Goal: Task Accomplishment & Management: Use online tool/utility

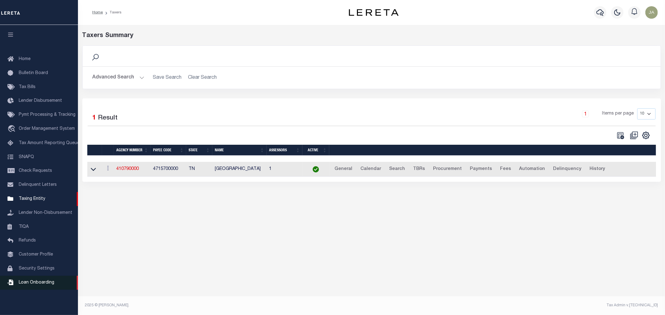
click at [41, 284] on span "Loan Onboarding" at bounding box center [37, 283] width 36 height 4
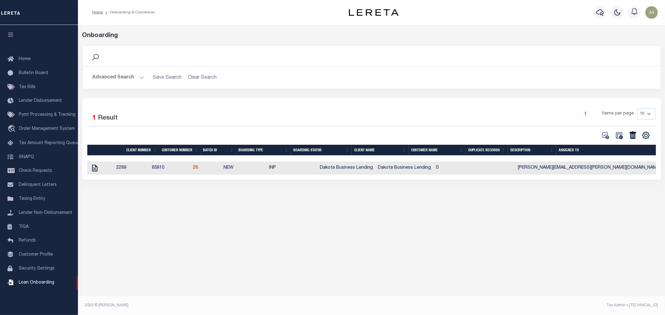
click at [140, 80] on button "Advanced Search" at bounding box center [119, 78] width 52 height 12
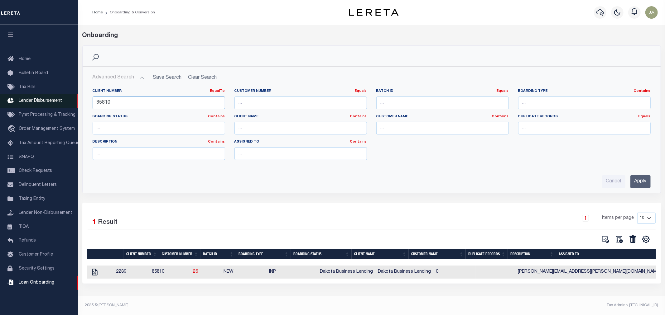
drag, startPoint x: 146, startPoint y: 103, endPoint x: 51, endPoint y: 98, distance: 94.6
click at [51, 98] on div "Home Onboarding & Conversion" at bounding box center [332, 154] width 665 height 309
click at [643, 182] on input "Apply" at bounding box center [640, 181] width 20 height 13
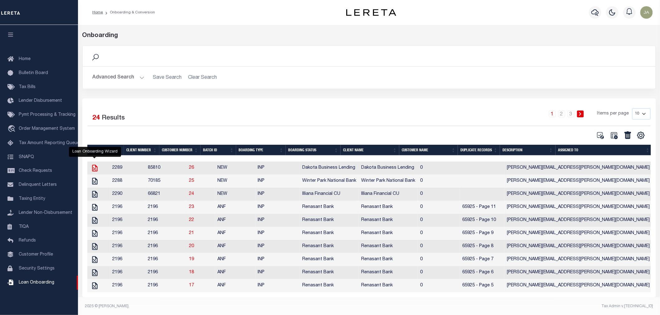
click at [95, 170] on icon at bounding box center [95, 168] width 8 height 8
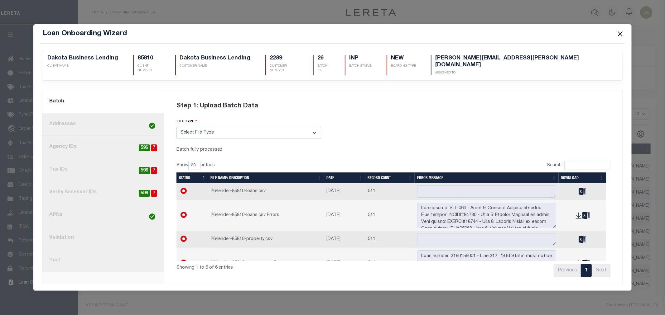
click at [106, 231] on link "7. Validation" at bounding box center [103, 238] width 122 height 23
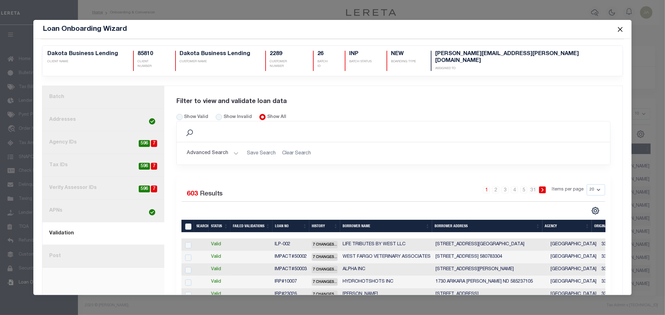
click at [114, 89] on link "1. Batch" at bounding box center [103, 97] width 122 height 23
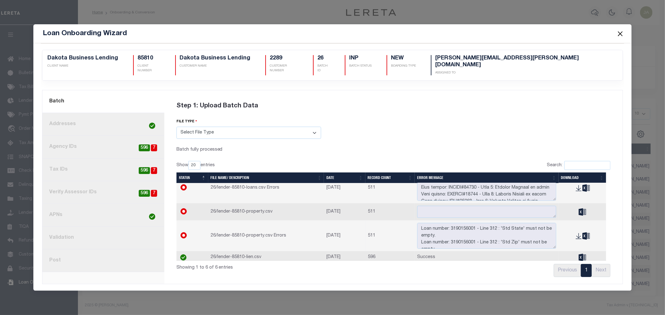
scroll to position [35, 0]
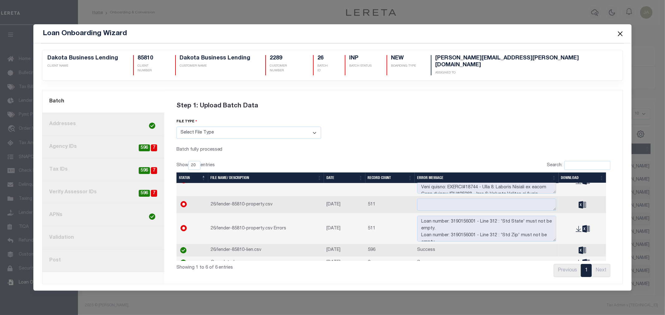
click at [103, 233] on link "7. Validation" at bounding box center [103, 238] width 122 height 23
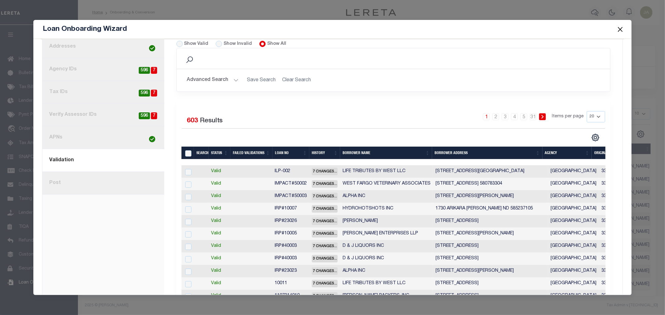
scroll to position [0, 0]
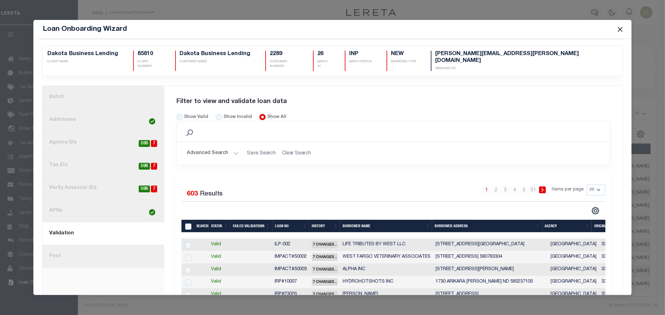
click at [98, 247] on link "8. Post" at bounding box center [103, 256] width 122 height 23
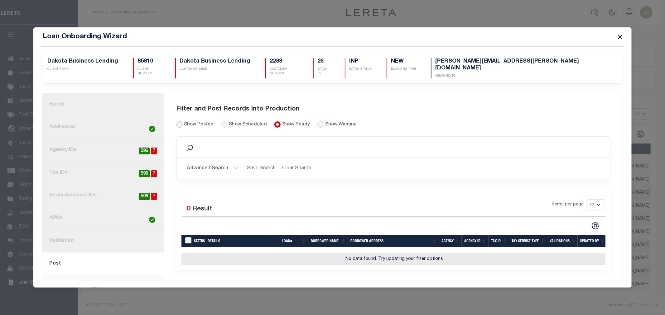
click at [178, 122] on input "Show Posted" at bounding box center [179, 125] width 6 height 6
radio input "true"
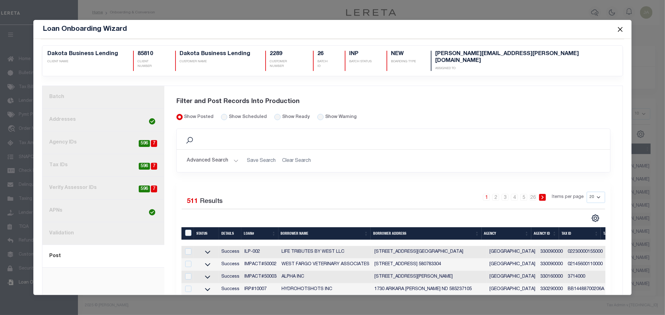
click at [96, 97] on link "1. Batch" at bounding box center [103, 97] width 122 height 23
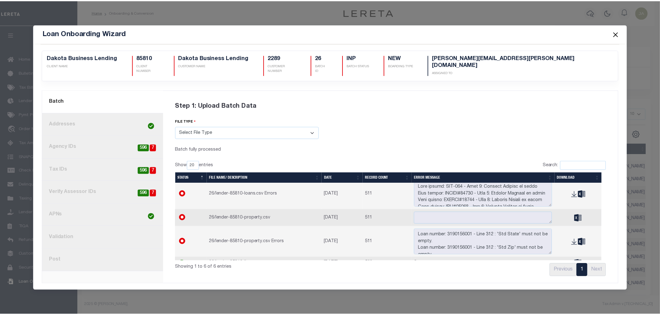
scroll to position [9, 0]
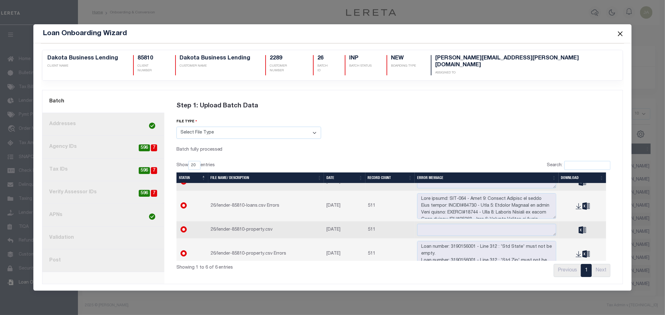
click at [618, 36] on button "Close" at bounding box center [620, 34] width 8 height 8
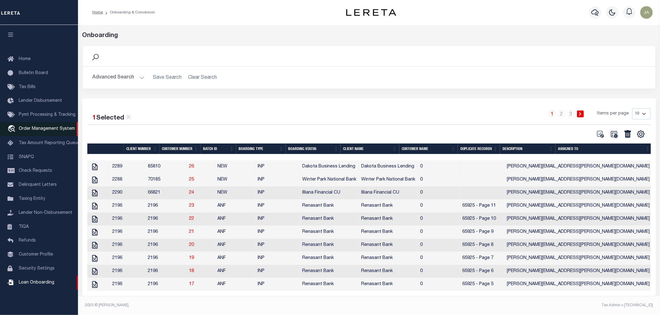
click at [32, 132] on link "travel_explore Order Management System" at bounding box center [39, 129] width 78 height 14
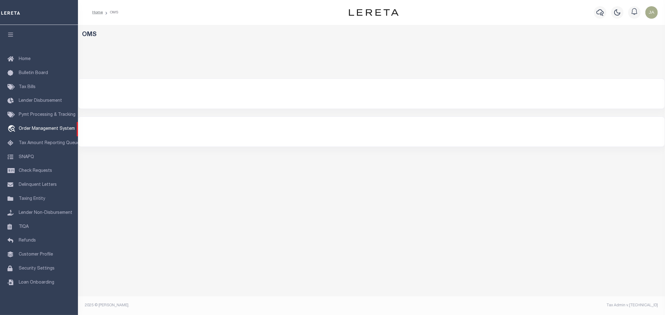
select select
select select "200"
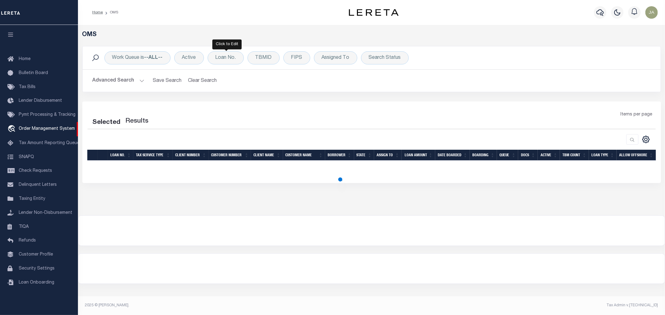
select select "200"
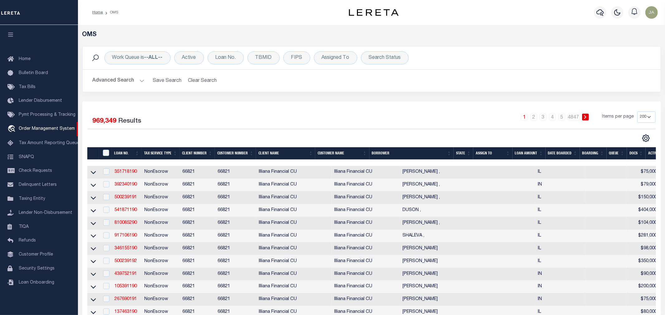
click at [142, 79] on button "Advanced Search" at bounding box center [119, 81] width 52 height 12
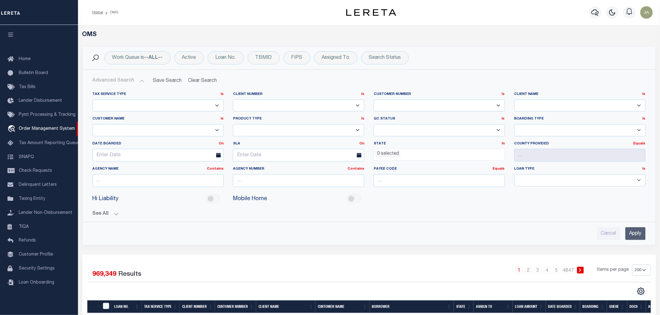
click at [315, 106] on select "1011 1012 1013 1014 1019 1042 1049 1052 1053 1055 1058 1061 1063 1064 1065 1069…" at bounding box center [298, 106] width 131 height 12
select select "85810"
click at [635, 233] on input "Apply" at bounding box center [635, 234] width 20 height 13
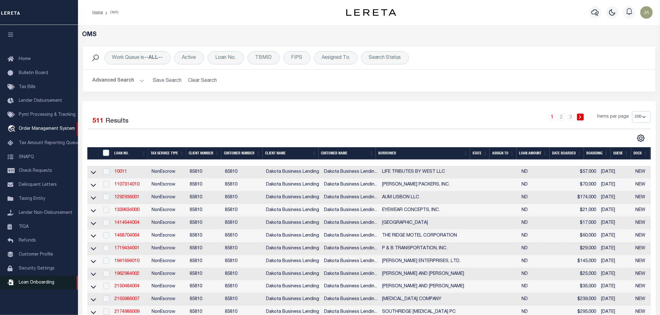
click at [52, 283] on span "Loan Onboarding" at bounding box center [37, 283] width 36 height 4
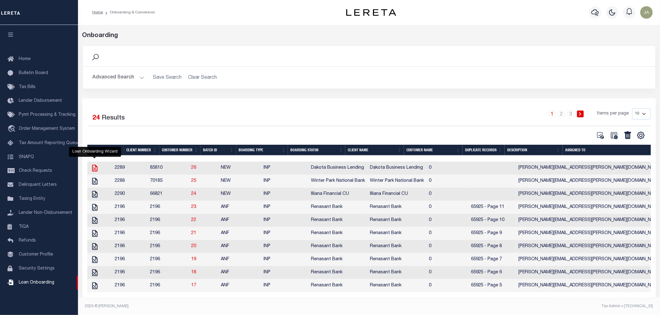
click at [94, 171] on icon "" at bounding box center [94, 168] width 5 height 7
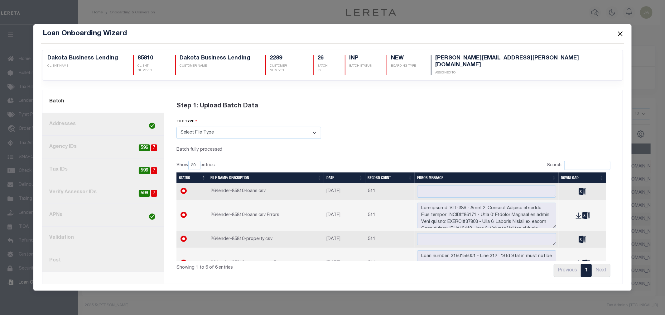
click at [155, 145] on span "7" at bounding box center [154, 148] width 6 height 7
radio input "true"
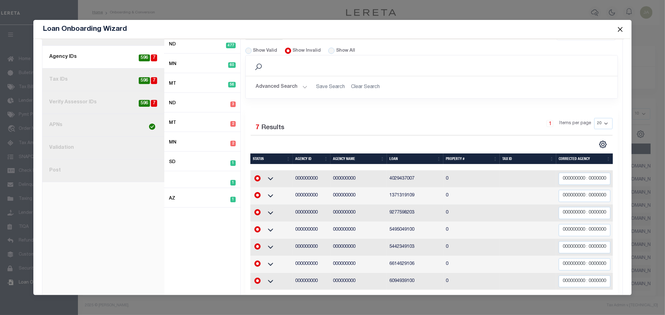
scroll to position [94, 0]
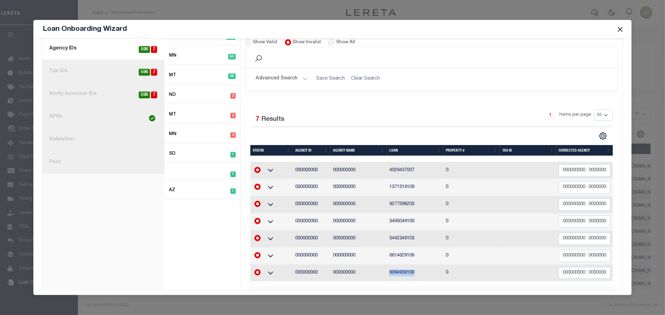
drag, startPoint x: 388, startPoint y: 266, endPoint x: 417, endPoint y: 264, distance: 29.0
click at [417, 265] on td "6094939100" at bounding box center [415, 273] width 56 height 17
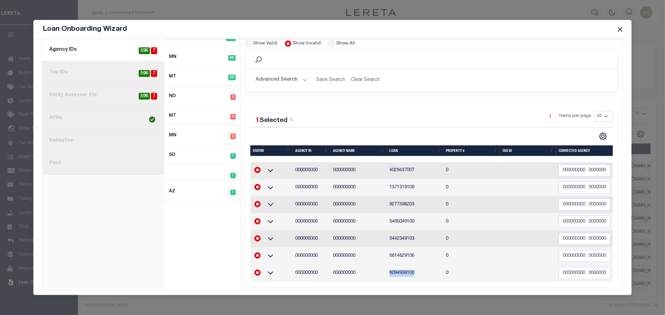
copy td "6094939100"
click at [626, 27] on span at bounding box center [620, 29] width 24 height 17
click at [624, 29] on button "Close" at bounding box center [620, 29] width 8 height 8
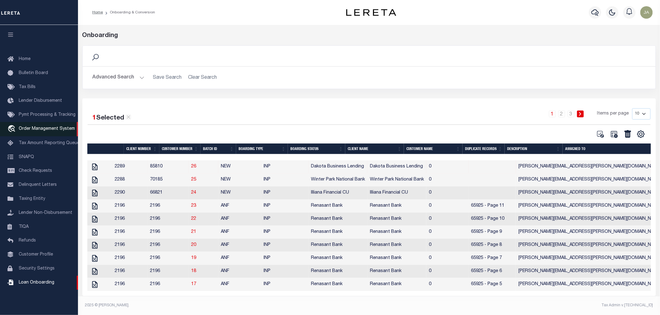
click at [31, 128] on span "Order Management System" at bounding box center [47, 129] width 56 height 4
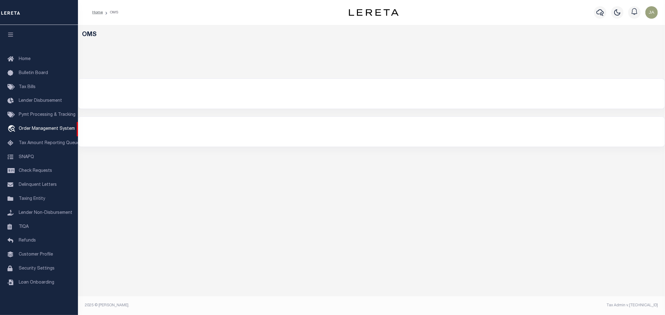
select select "200"
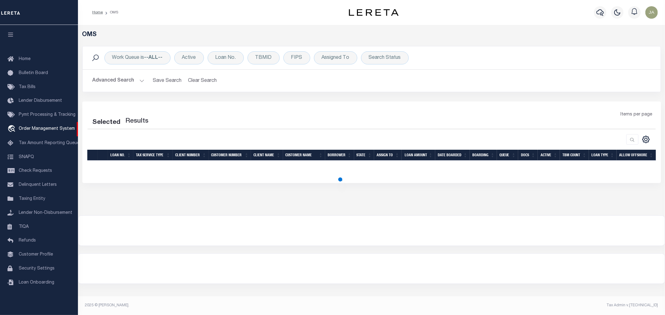
select select "200"
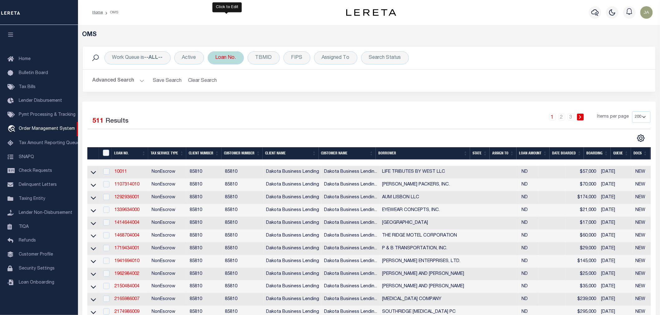
click at [228, 64] on div "Loan No." at bounding box center [226, 57] width 36 height 13
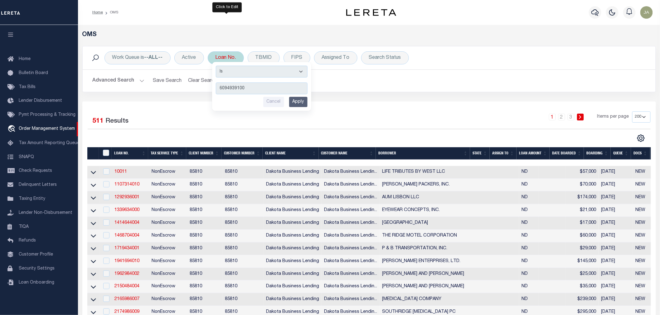
type input "6094939100"
click at [297, 101] on input "Apply" at bounding box center [298, 102] width 18 height 10
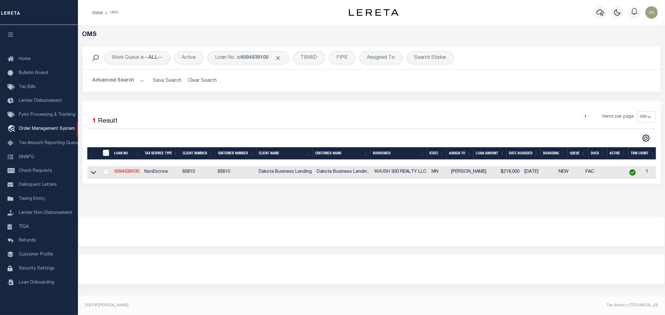
click at [125, 177] on td "6094939100" at bounding box center [127, 172] width 30 height 13
checkbox input "true"
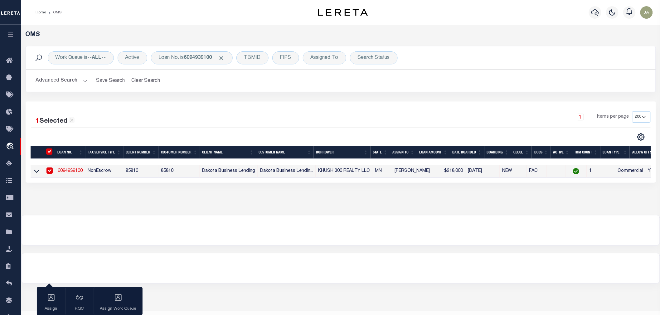
click at [70, 170] on link "6094939100" at bounding box center [70, 171] width 25 height 4
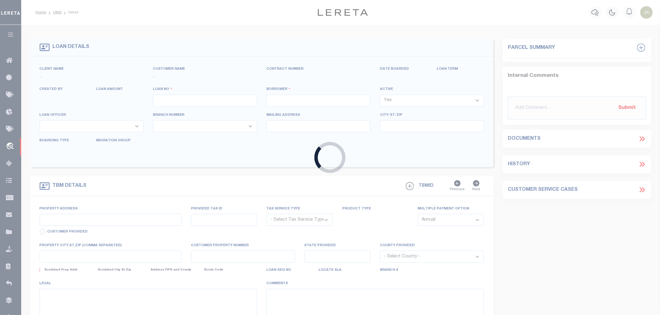
type input "6094939100"
type input "KHUSH 300 REALTY LLC"
select select
type input "300 316 ATLANTIC AVE"
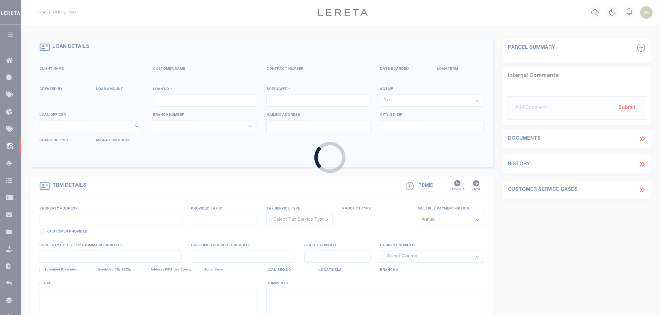
type input "MORRIS MN 56267"
select select
select select "20"
select select
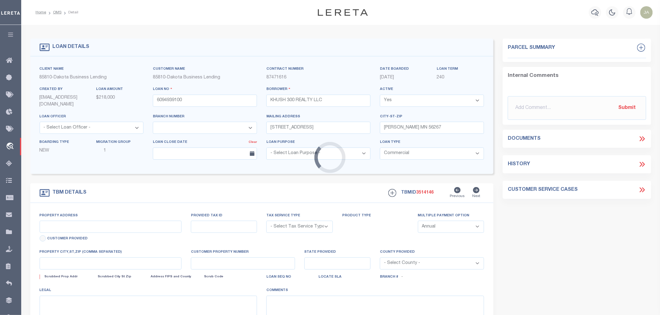
type input "300 & 316 ATLANTIC AVE"
radio input "true"
select select "NonEscrow"
select select
type input "MORRIS MN 56267"
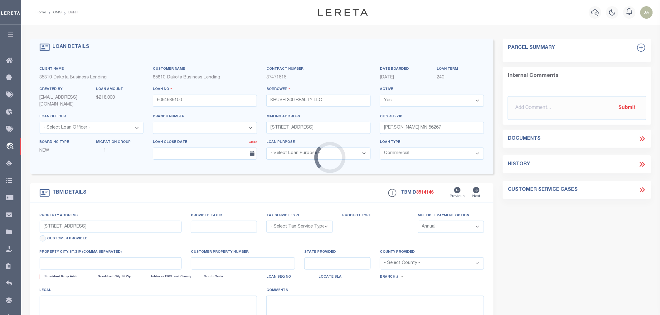
type input "6094939100"
type input "MN"
type textarea "(SEE LEGAL IMAGE ON FILE)."
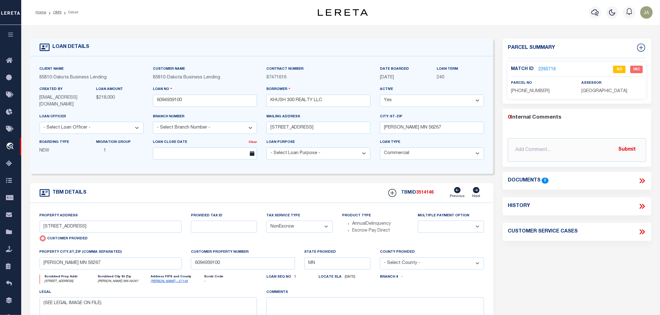
click at [544, 67] on link "2260716" at bounding box center [546, 69] width 17 height 7
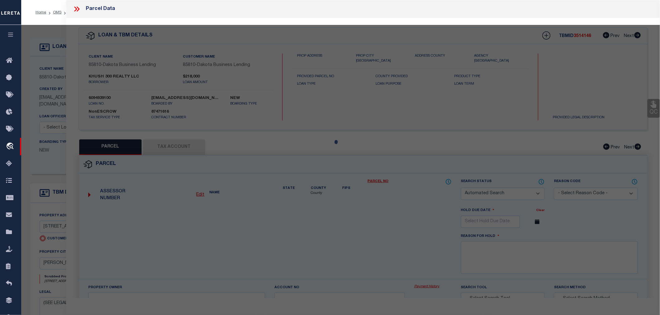
checkbox input "false"
select select "ND"
type input "KHUSH 300 REALTY, LLC"
select select "AGW"
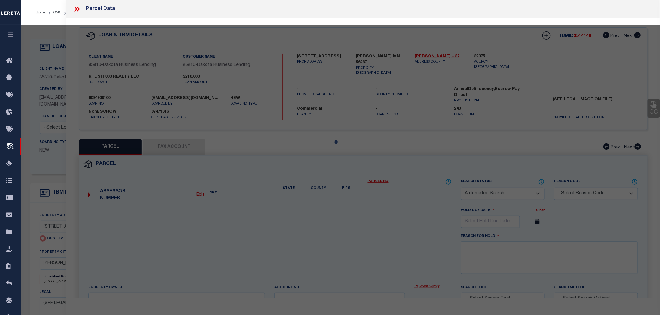
select select "LEG"
type input "316 ATLANTIC AVE 56267"
type input "MORRIS MN 56267"
type textarea "LTS 12-14 & SELY1/2 LT 15 OF BLK 29 1ST ADD'N & LTS 12-14 OF BLK 12 MORRIS 1ST …"
type textarea "NEED LEGAL-MULTIPLE PARCELS FOUND BY ADDRESS SEARCH."
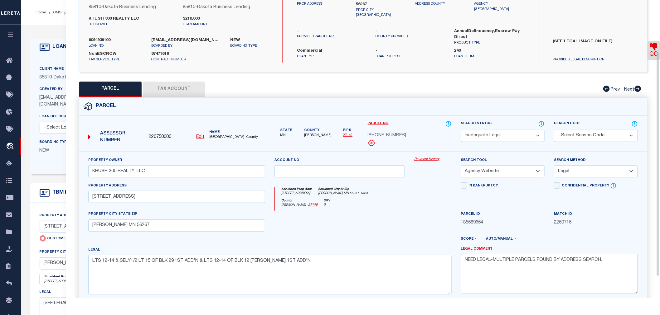
scroll to position [69, 0]
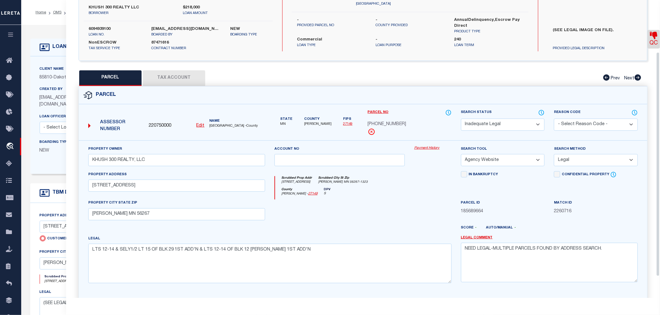
click at [154, 72] on button "Tax Account" at bounding box center [174, 78] width 62 height 16
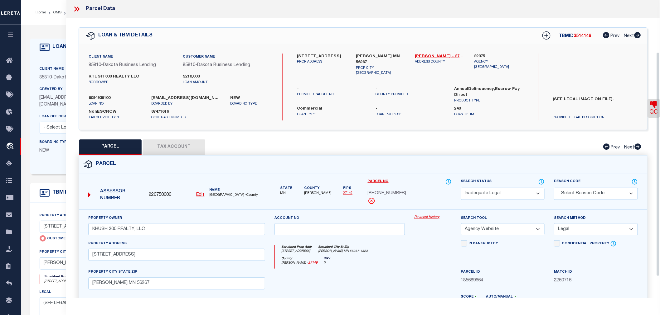
select select "100"
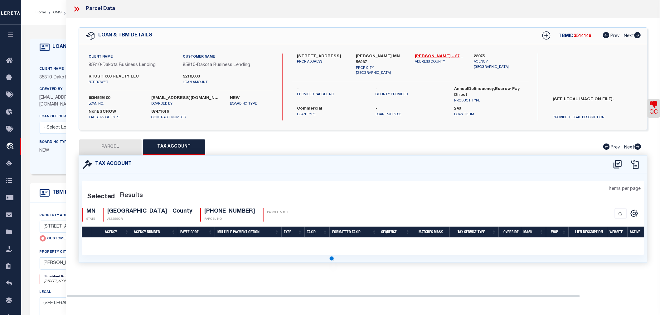
select select "100"
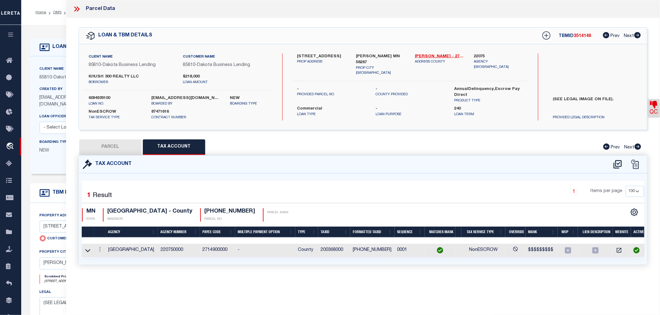
click at [76, 8] on icon at bounding box center [75, 9] width 3 height 5
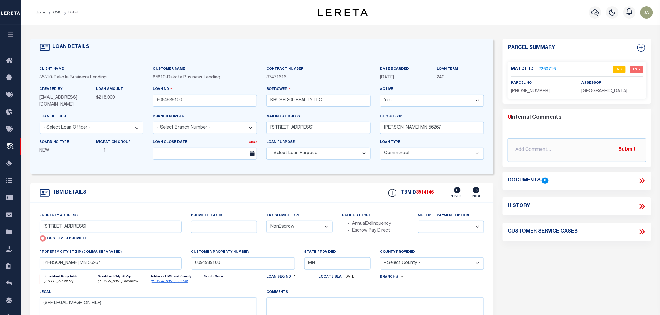
click at [545, 69] on link "2260716" at bounding box center [546, 69] width 17 height 7
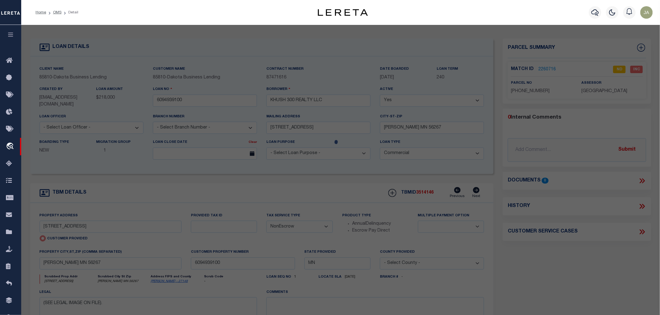
select select "AS"
select select
checkbox input "false"
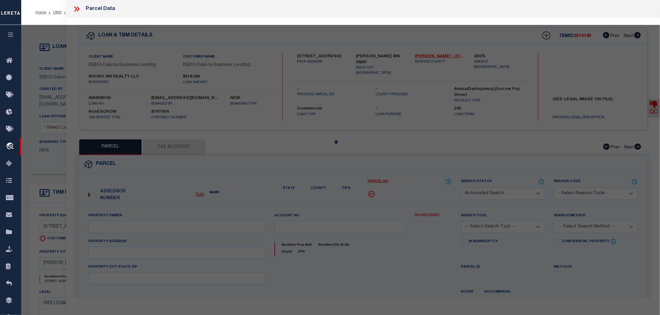
select select "ND"
type input "KHUSH 300 REALTY, LLC"
select select "AGW"
select select "LEG"
type input "316 ATLANTIC AVE 56267"
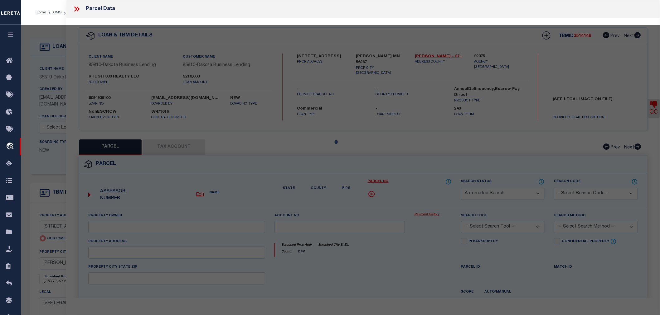
type input "MORRIS MN 56267"
type textarea "LTS 12-14 & SELY1/2 LT 15 OF BLK 29 1ST ADD'N & LTS 12-14 OF BLK 12 MORRIS 1ST …"
type textarea "NEED LEGAL-MULTIPLE PARCELS FOUND BY ADDRESS SEARCH."
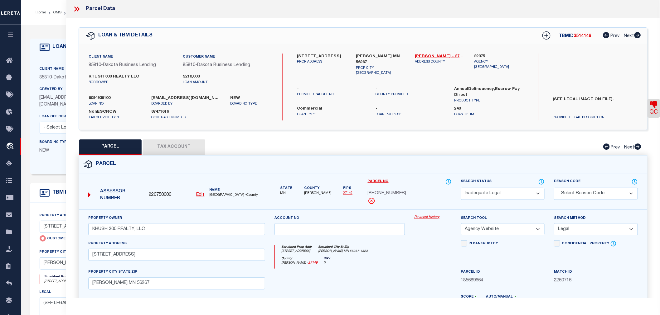
click at [429, 215] on link "Payment History" at bounding box center [432, 217] width 37 height 5
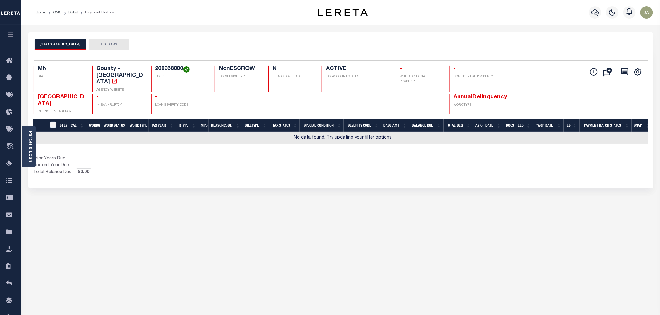
click at [90, 47] on button "HISTORY" at bounding box center [109, 45] width 41 height 12
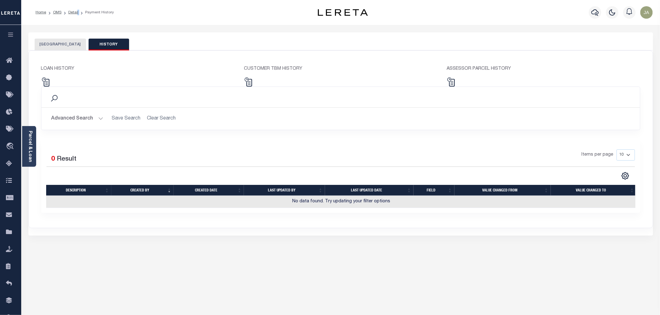
click at [77, 15] on ol "Home OMS Detail Payment History" at bounding box center [75, 12] width 88 height 13
click at [57, 12] on link "OMS" at bounding box center [57, 13] width 8 height 4
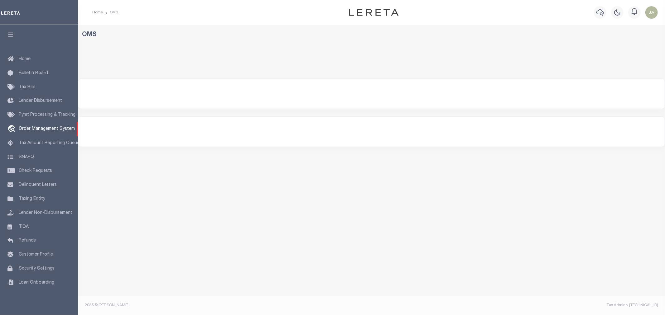
select select "200"
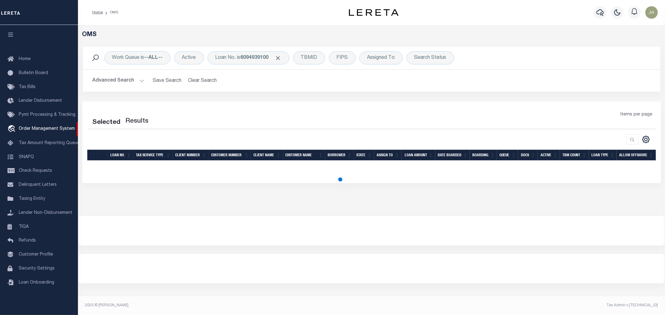
select select "200"
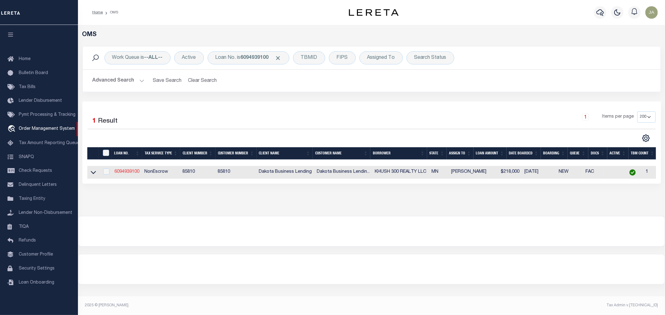
click at [128, 174] on link "6094939100" at bounding box center [126, 172] width 25 height 4
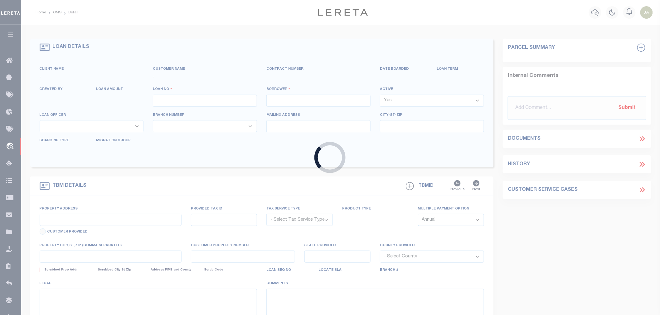
type input "6094939100"
type input "KHUSH 300 REALTY LLC"
select select
type input "300 316 ATLANTIC AVE"
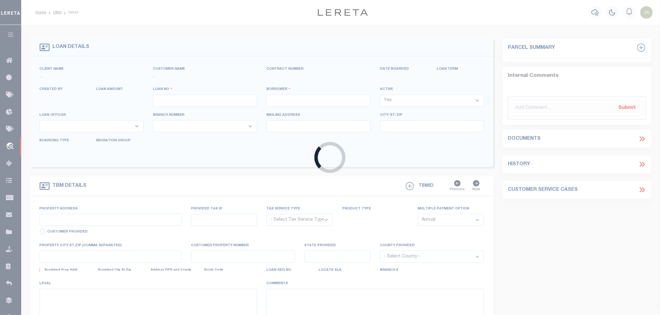
type input "MORRIS MN 56267"
select select
select select "20"
select select
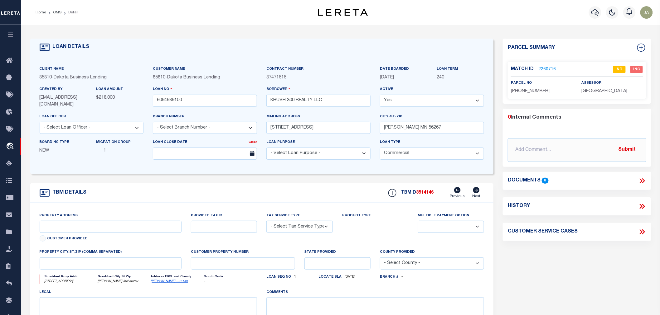
type input "300 & 316 ATLANTIC AVE"
radio input "true"
select select "NonEscrow"
select select
type input "MORRIS MN 56267"
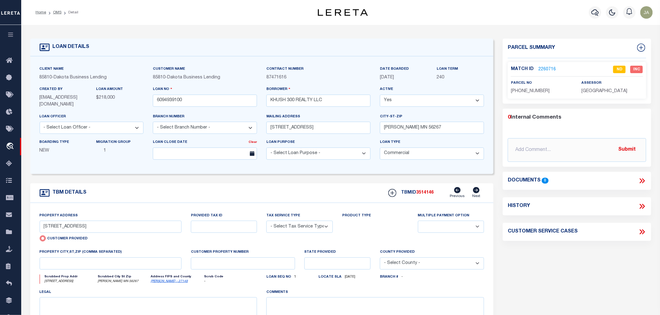
type input "6094939100"
type input "MN"
type textarea "(SEE LEGAL IMAGE ON FILE)."
click at [545, 70] on link "2260716" at bounding box center [546, 69] width 17 height 7
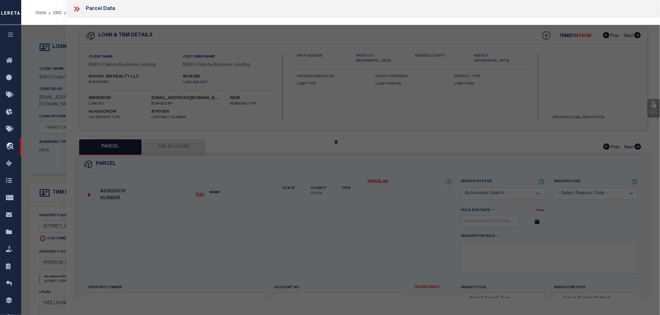
checkbox input "false"
select select "ND"
type input "KHUSH 300 REALTY, LLC"
select select "AGW"
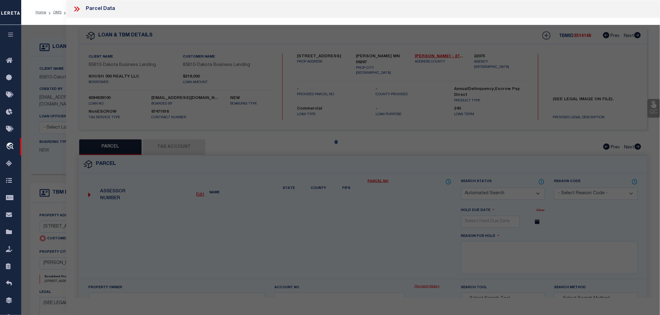
select select "LEG"
type input "316 ATLANTIC AVE 56267"
type input "MORRIS MN 56267"
type textarea "LTS 12-14 & SELY1/2 LT 15 OF BLK 29 1ST ADD'N & LTS 12-14 OF BLK 12 MORRIS 1ST …"
type textarea "NEED LEGAL-MULTIPLE PARCELS FOUND BY ADDRESS SEARCH."
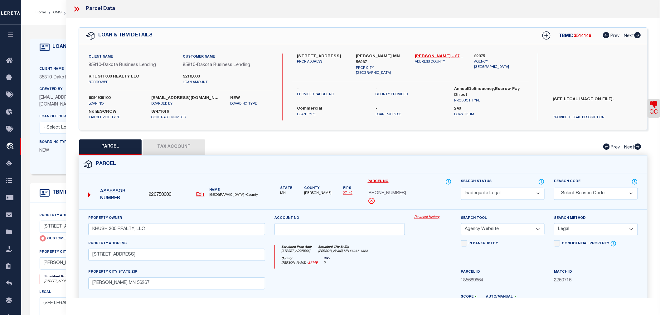
drag, startPoint x: 180, startPoint y: 138, endPoint x: 182, endPoint y: 142, distance: 3.6
click at [181, 140] on button "Tax Account" at bounding box center [174, 148] width 62 height 16
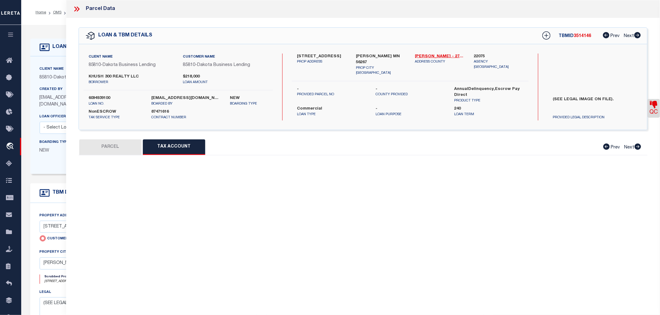
select select "100"
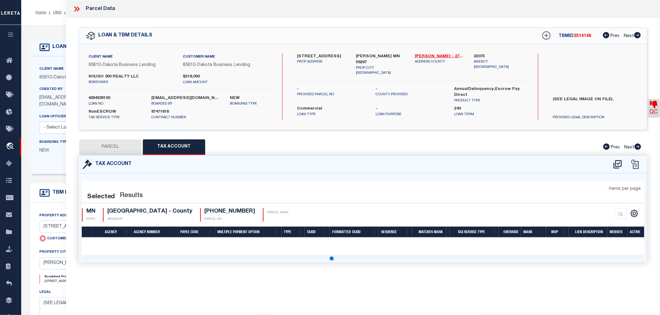
select select "100"
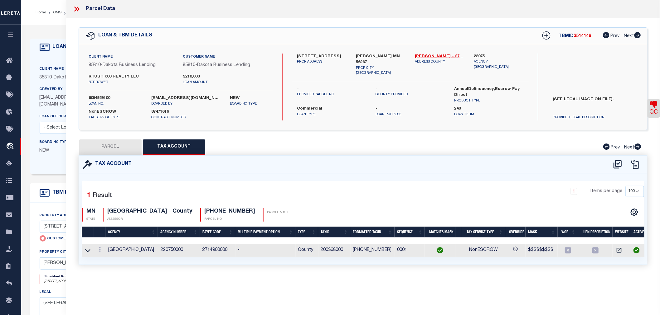
click at [119, 154] on button "PARCEL" at bounding box center [110, 148] width 62 height 16
select select "AS"
select select
checkbox input "false"
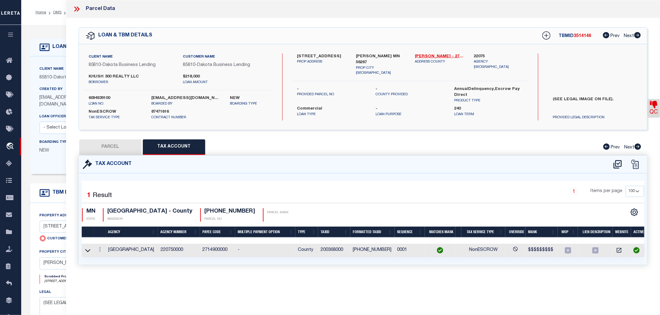
checkbox input "false"
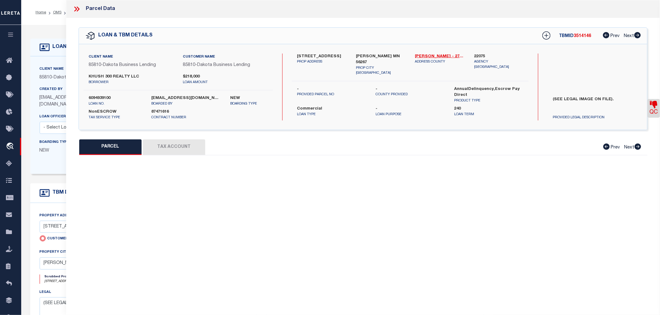
select select "ND"
type input "KHUSH 300 REALTY, LLC"
select select "AGW"
select select "LEG"
type input "316 ATLANTIC AVE 56267"
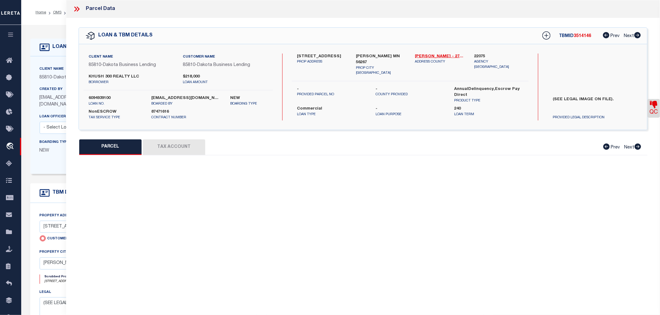
type input "MORRIS MN 56267"
type textarea "LTS 12-14 & SELY1/2 LT 15 OF BLK 29 1ST ADD'N & LTS 12-14 OF BLK 12 MORRIS 1ST …"
type textarea "NEED LEGAL-MULTIPLE PARCELS FOUND BY ADDRESS SEARCH."
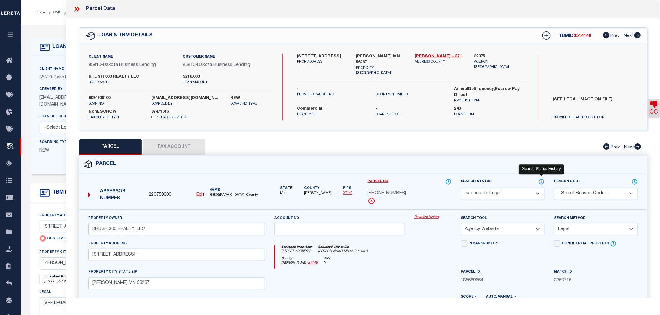
click at [541, 180] on icon at bounding box center [541, 181] width 1 height 2
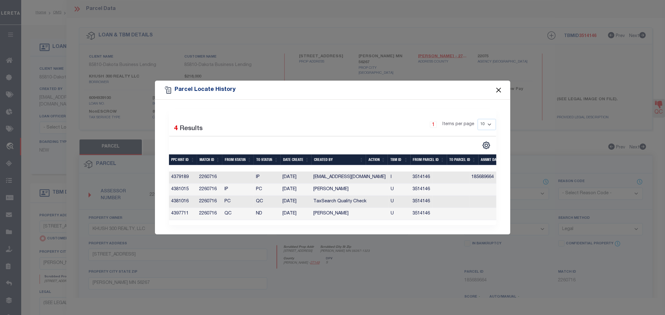
click at [496, 88] on button "Close" at bounding box center [498, 90] width 8 height 8
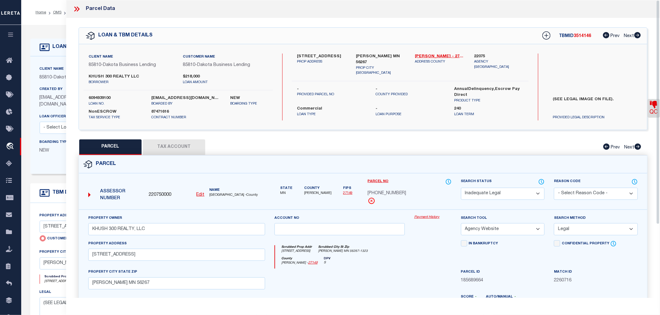
click at [78, 11] on icon at bounding box center [77, 9] width 8 height 8
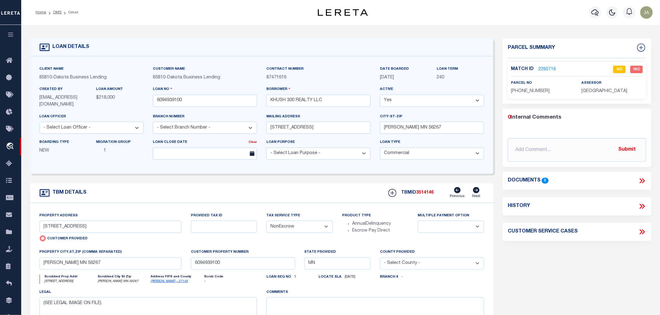
click at [538, 70] on link "2260716" at bounding box center [546, 69] width 17 height 7
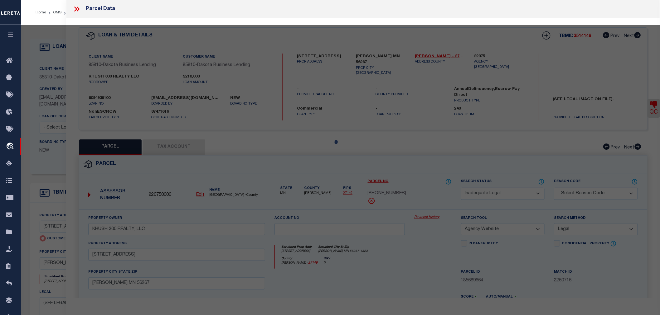
select select "AS"
select select
checkbox input "false"
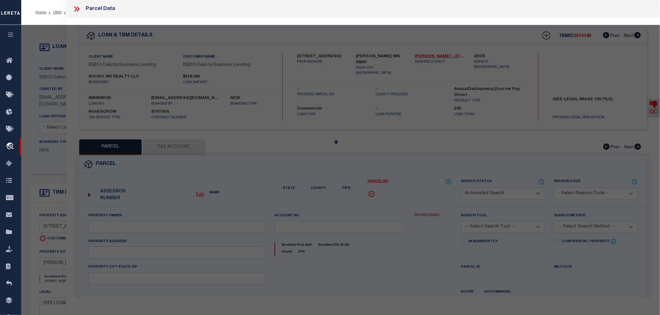
select select "ND"
type input "KHUSH 300 REALTY, LLC"
select select "AGW"
select select "LEG"
type input "316 ATLANTIC AVE 56267"
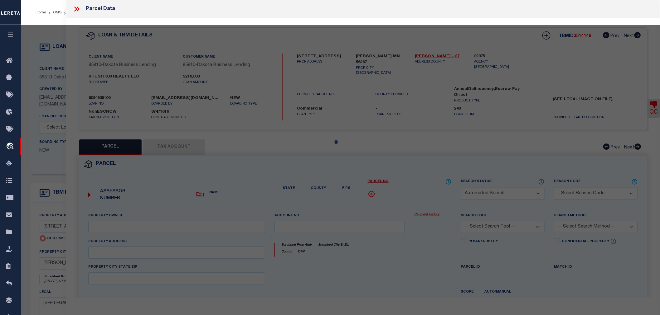
type input "MORRIS MN 56267"
type textarea "LTS 12-14 & SELY1/2 LT 15 OF BLK 29 1ST ADD'N & LTS 12-14 OF BLK 12 MORRIS 1ST …"
type textarea "NEED LEGAL-MULTIPLE PARCELS FOUND BY ADDRESS SEARCH."
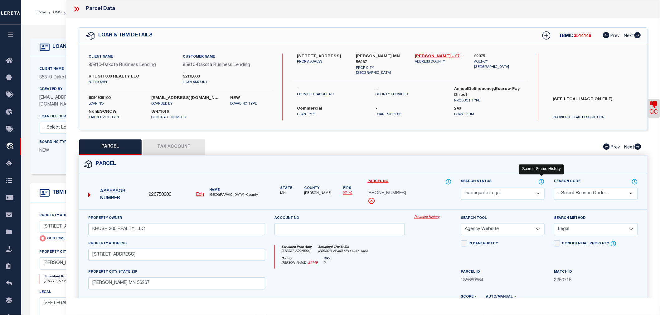
click at [541, 183] on icon at bounding box center [541, 182] width 5 height 5
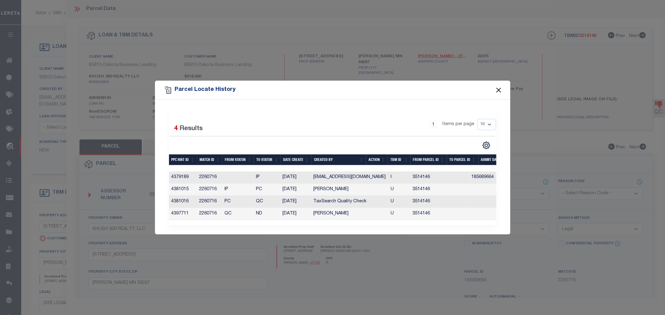
drag, startPoint x: 501, startPoint y: 89, endPoint x: 393, endPoint y: 94, distance: 107.6
click at [500, 89] on button "Close" at bounding box center [498, 90] width 8 height 8
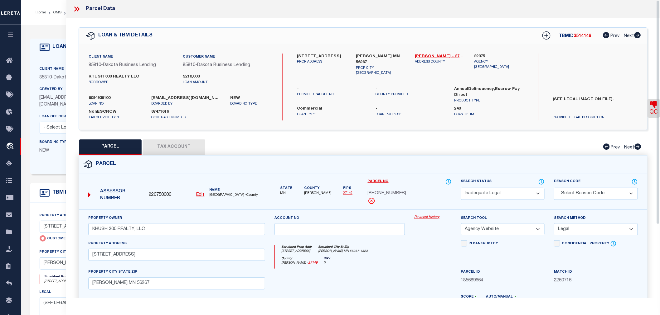
click at [78, 11] on icon at bounding box center [77, 9] width 8 height 8
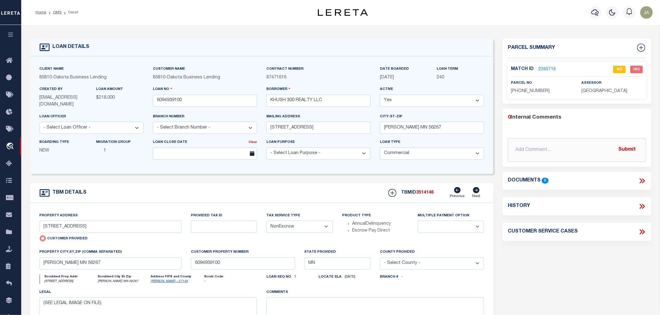
click at [638, 180] on icon at bounding box center [642, 181] width 8 height 8
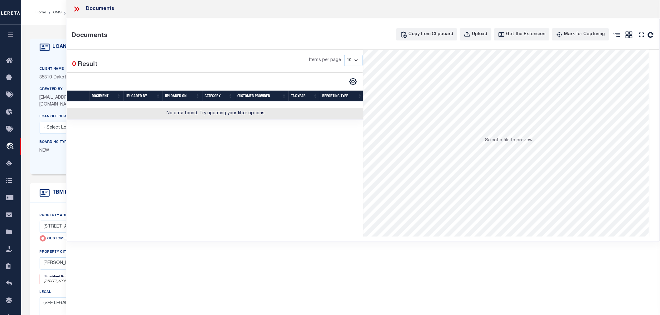
click at [78, 11] on icon at bounding box center [78, 9] width 3 height 5
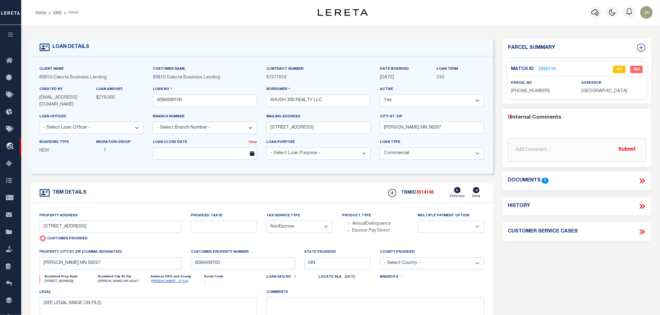
click at [545, 70] on link "2260716" at bounding box center [546, 69] width 17 height 7
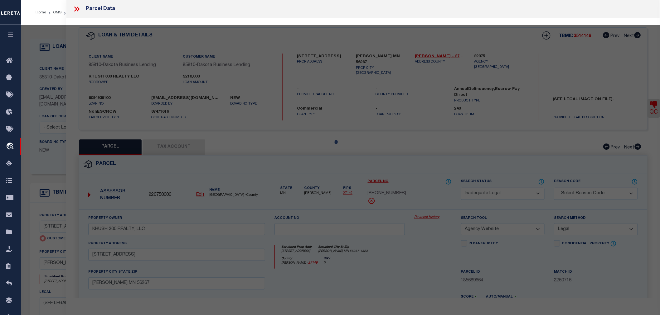
select select "AS"
select select
checkbox input "false"
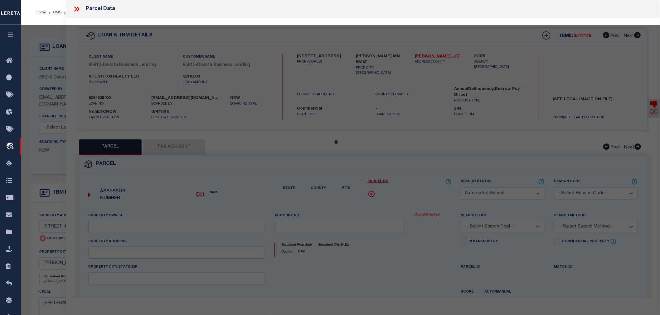
select select "ND"
type input "KHUSH 300 REALTY, LLC"
select select "AGW"
select select "LEG"
type input "316 ATLANTIC AVE 56267"
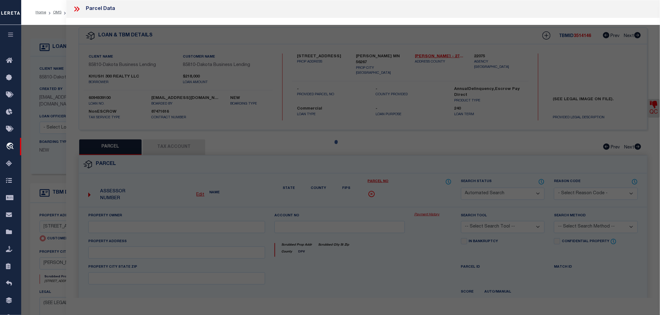
type input "MORRIS MN 56267"
type textarea "LTS 12-14 & SELY1/2 LT 15 OF BLK 29 1ST ADD'N & LTS 12-14 OF BLK 12 MORRIS 1ST …"
type textarea "NEED LEGAL-MULTIPLE PARCELS FOUND BY ADDRESS SEARCH."
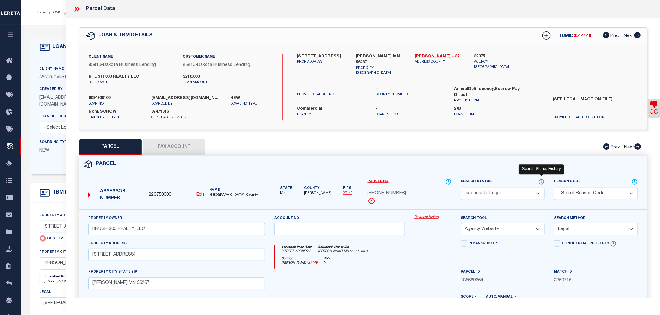
click at [540, 180] on icon at bounding box center [541, 182] width 6 height 7
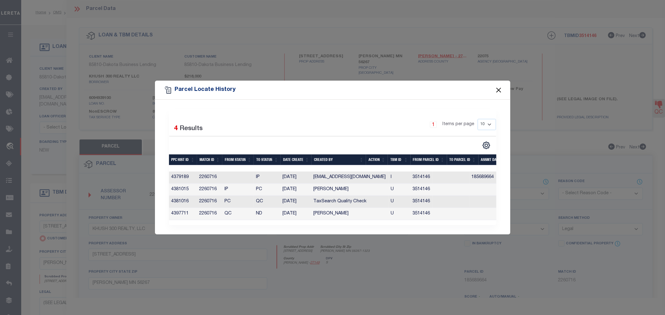
click at [501, 89] on button "Close" at bounding box center [498, 90] width 8 height 8
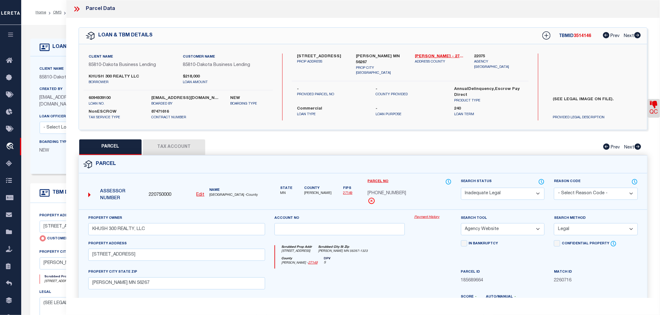
click at [540, 194] on select "Automated Search Bad Parcel Complete Duplicate Parcel High Dollar Reporting In …" at bounding box center [503, 194] width 84 height 12
click at [425, 209] on div "Parcel No 20-0368-000" at bounding box center [409, 194] width 93 height 31
click at [541, 179] on icon at bounding box center [541, 182] width 6 height 7
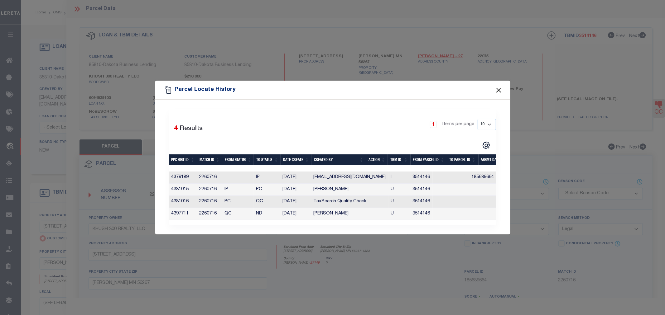
click at [498, 88] on button "Close" at bounding box center [498, 90] width 8 height 8
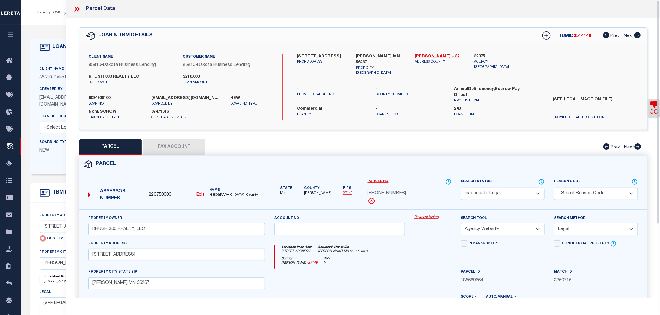
click at [74, 9] on icon at bounding box center [77, 9] width 8 height 8
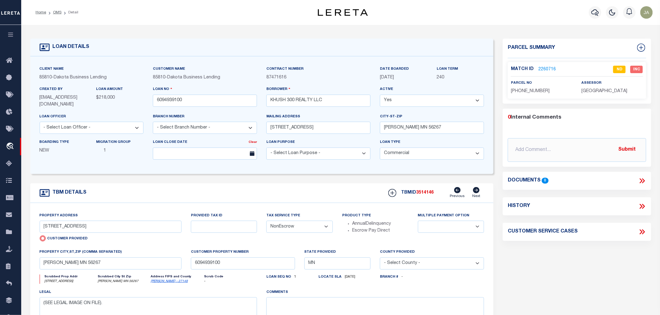
scroll to position [35, 0]
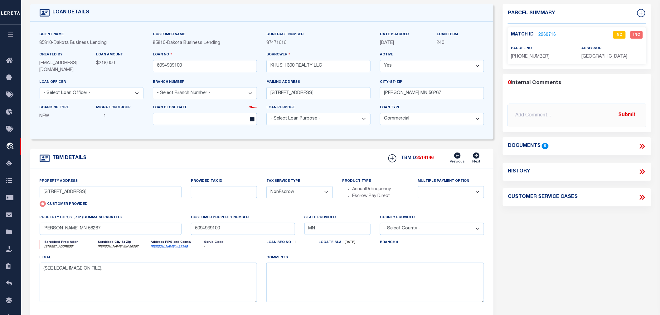
click at [641, 145] on icon at bounding box center [640, 146] width 3 height 5
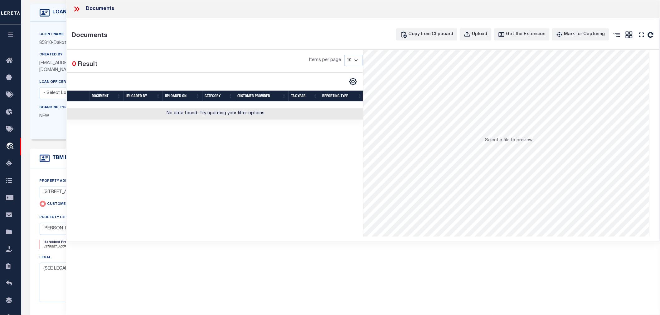
click at [76, 10] on icon at bounding box center [75, 9] width 3 height 5
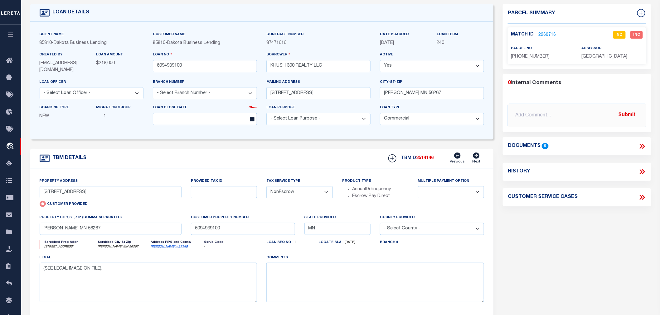
click at [541, 32] on link "2260716" at bounding box center [546, 35] width 17 height 7
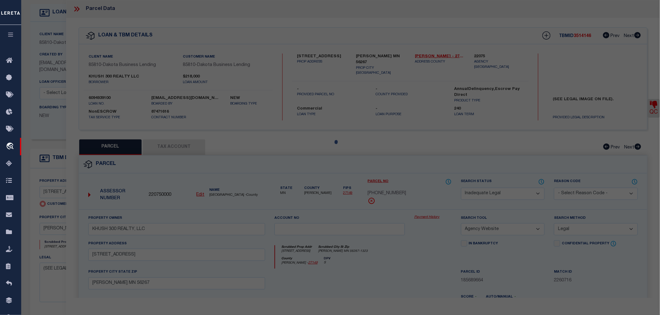
select select "AS"
select select
checkbox input "false"
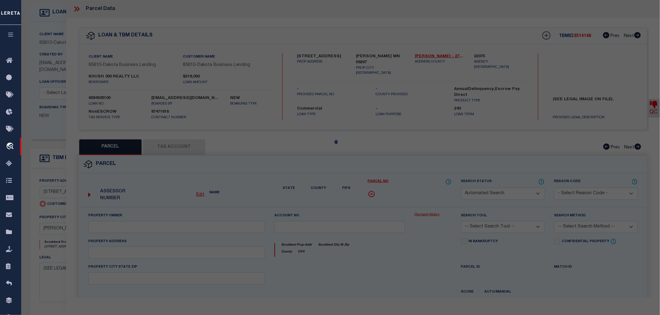
select select "ND"
type input "KHUSH 300 REALTY, LLC"
select select "AGW"
select select "LEG"
type input "316 ATLANTIC AVE 56267"
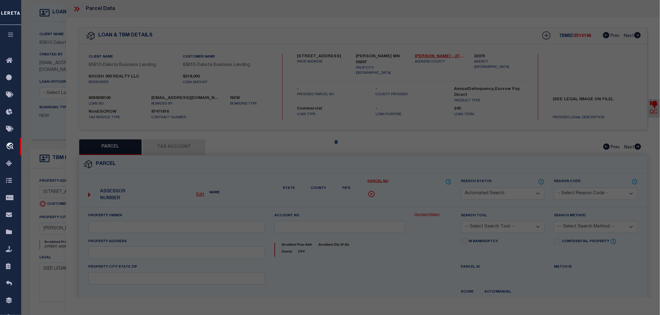
type input "MORRIS MN 56267"
type textarea "LTS 12-14 & SELY1/2 LT 15 OF BLK 29 1ST ADD'N & LTS 12-14 OF BLK 12 MORRIS 1ST …"
type textarea "NEED LEGAL-MULTIPLE PARCELS FOUND BY ADDRESS SEARCH."
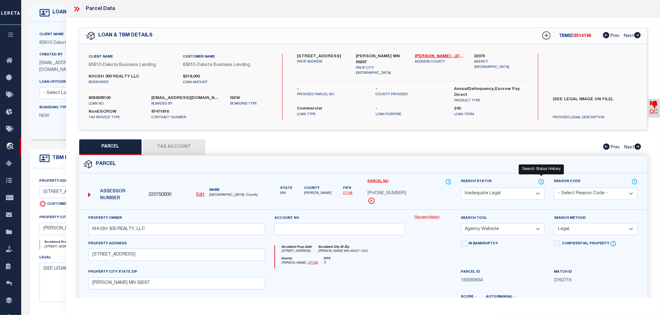
click at [541, 182] on icon at bounding box center [541, 181] width 1 height 2
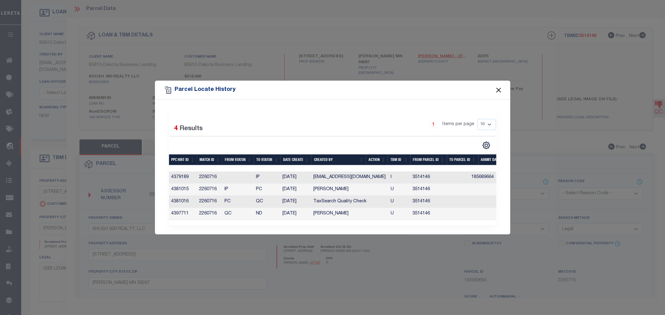
click at [499, 88] on button "Close" at bounding box center [498, 90] width 8 height 8
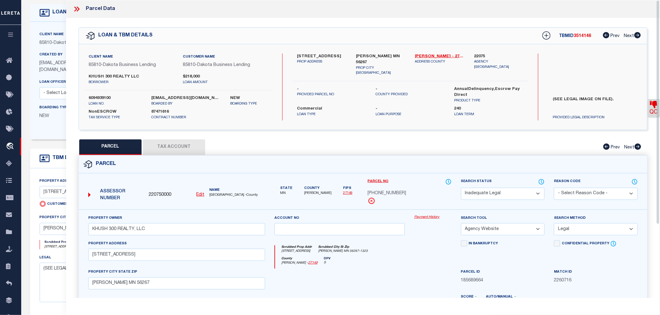
click at [77, 8] on icon at bounding box center [78, 9] width 3 height 5
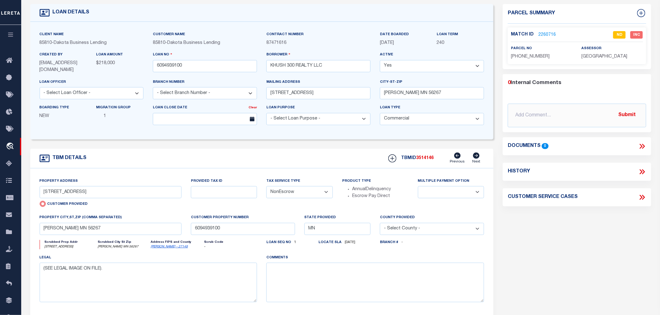
click at [545, 32] on link "2260716" at bounding box center [546, 35] width 17 height 7
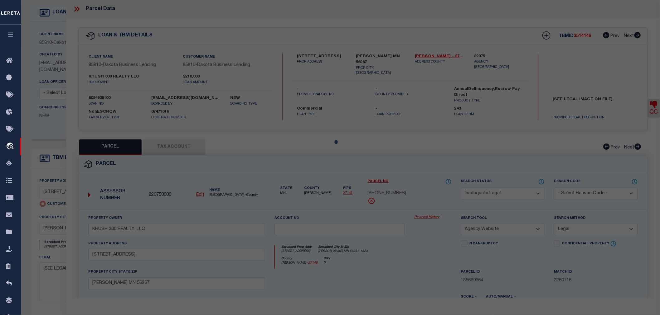
select select "AS"
select select
checkbox input "false"
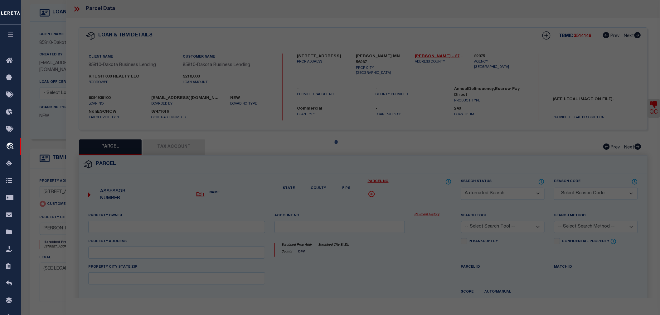
select select "ND"
type input "KHUSH 300 REALTY, LLC"
select select "AGW"
select select "LEG"
type input "316 ATLANTIC AVE 56267"
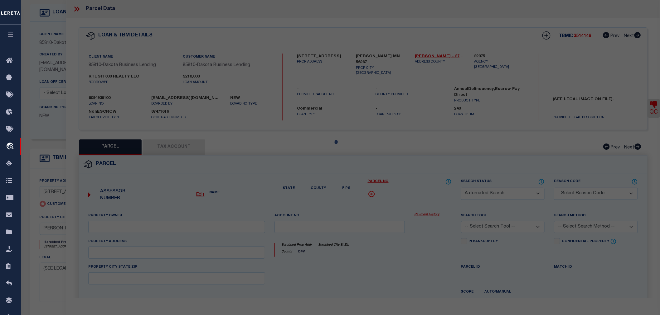
type input "MORRIS MN 56267"
type textarea "LTS 12-14 & SELY1/2 LT 15 OF BLK 29 1ST ADD'N & LTS 12-14 OF BLK 12 MORRIS 1ST …"
type textarea "NEED LEGAL-MULTIPLE PARCELS FOUND BY ADDRESS SEARCH."
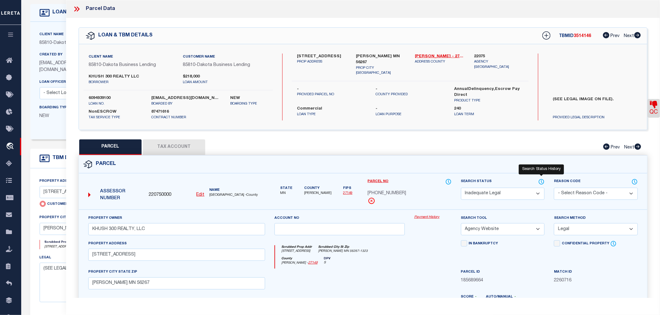
click at [541, 181] on icon at bounding box center [541, 182] width 6 height 7
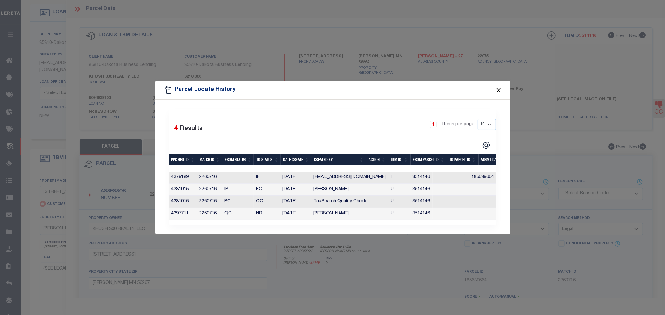
click at [497, 89] on button "Close" at bounding box center [498, 90] width 8 height 8
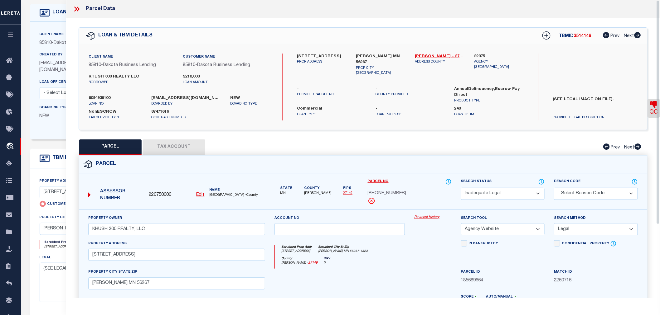
click at [74, 8] on icon at bounding box center [77, 9] width 8 height 8
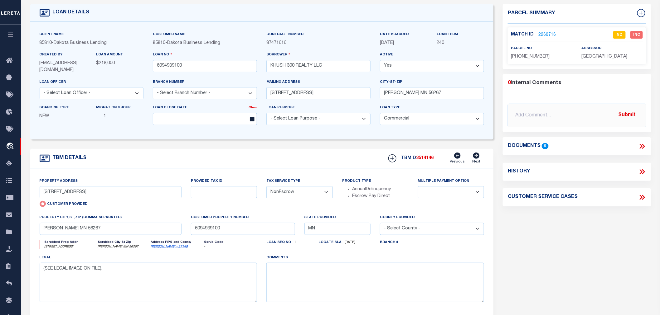
click at [7, 33] on icon "button" at bounding box center [10, 35] width 7 height 6
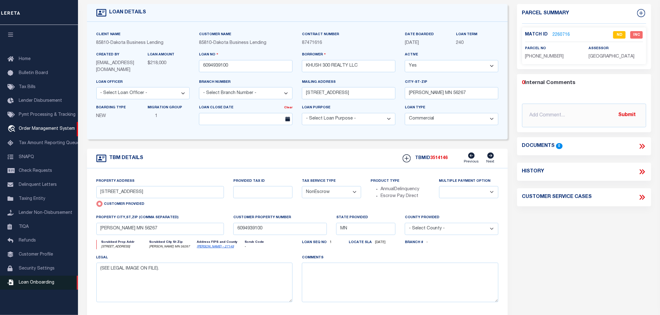
click at [41, 285] on span "Loan Onboarding" at bounding box center [37, 283] width 36 height 4
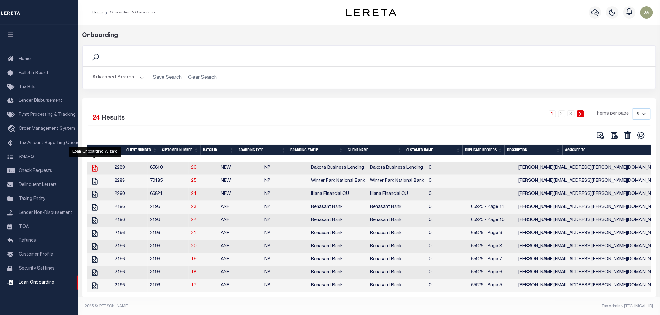
click at [96, 170] on icon "" at bounding box center [95, 168] width 8 height 8
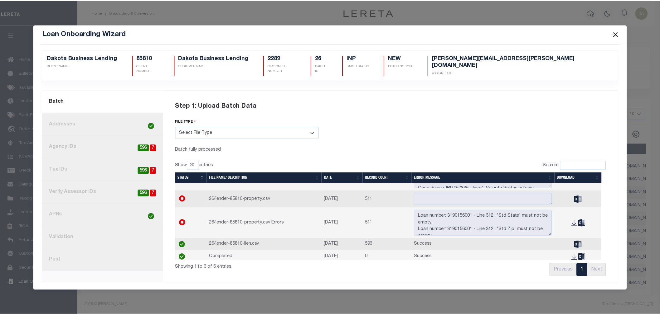
scroll to position [44, 0]
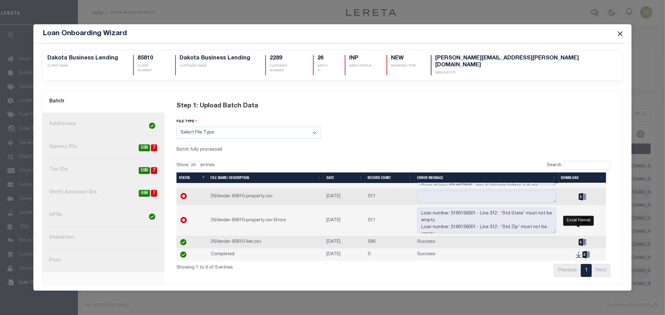
click at [579, 239] on icon at bounding box center [582, 242] width 7 height 7
drag, startPoint x: 574, startPoint y: 42, endPoint x: 576, endPoint y: 46, distance: 4.2
click at [101, 239] on link "7. Validation" at bounding box center [103, 238] width 122 height 23
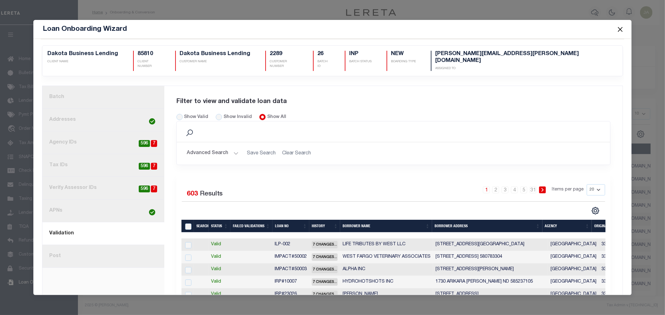
click at [622, 30] on button "Close" at bounding box center [620, 29] width 8 height 8
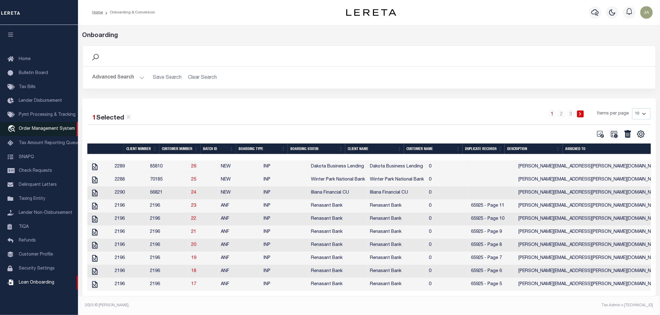
click at [36, 131] on span "Order Management System" at bounding box center [47, 129] width 56 height 4
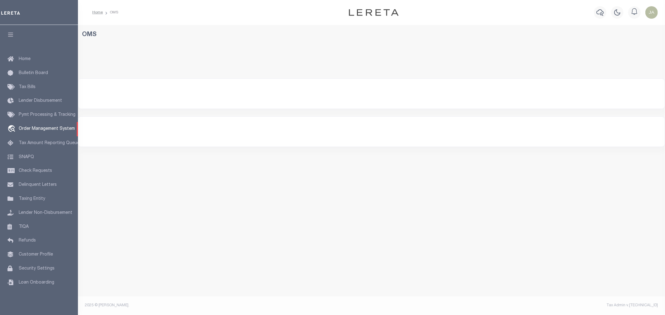
select select "200"
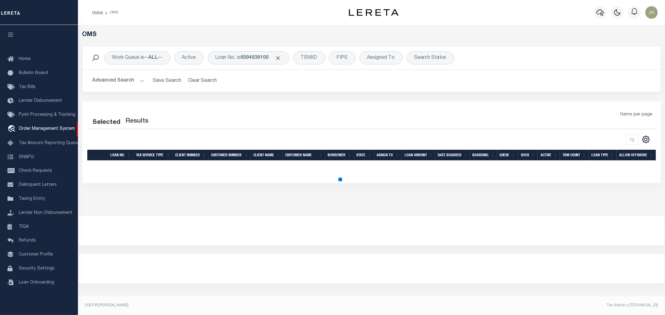
select select "200"
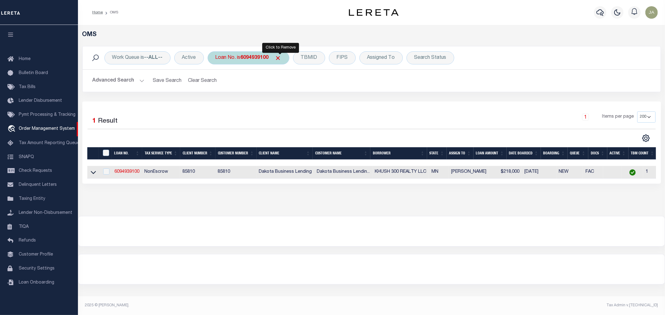
click at [281, 56] on span "Click to Remove" at bounding box center [278, 58] width 7 height 7
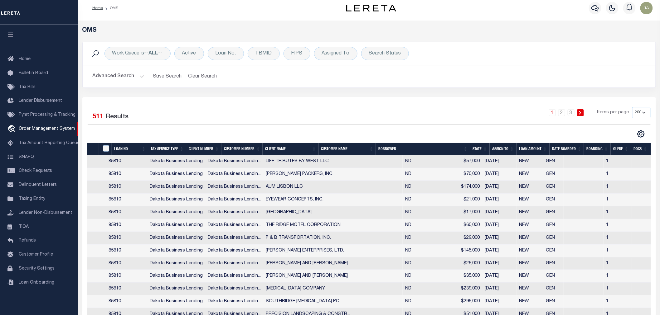
scroll to position [0, 116]
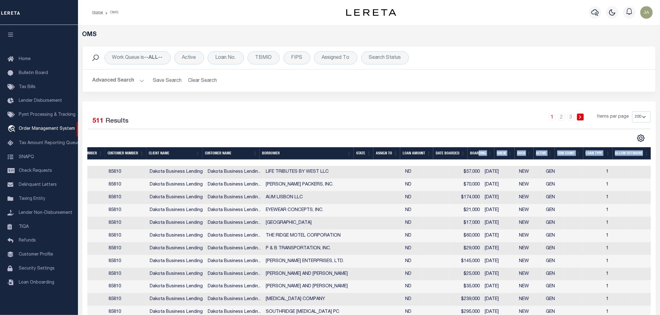
drag, startPoint x: 380, startPoint y: 162, endPoint x: 479, endPoint y: 159, distance: 98.9
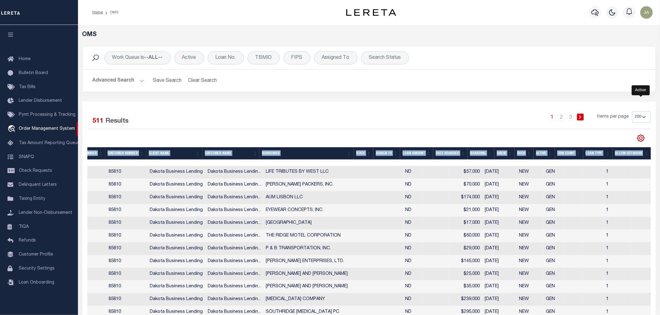
click at [643, 137] on icon "" at bounding box center [641, 138] width 8 height 8
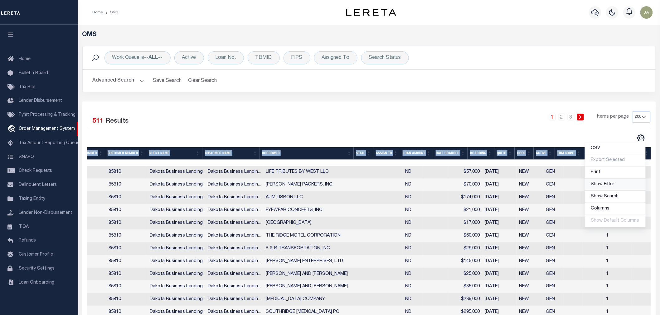
click at [605, 185] on span "Show Filter" at bounding box center [602, 184] width 23 height 4
select select
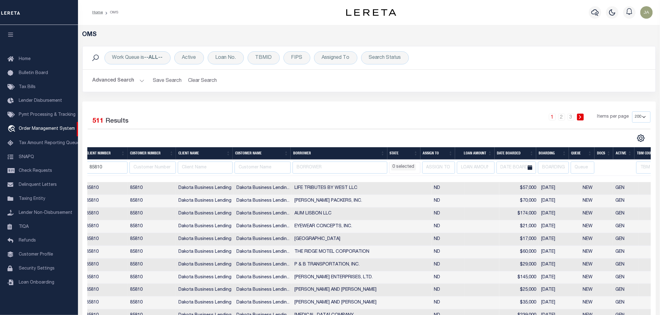
click at [622, 169] on th at bounding box center [623, 168] width 21 height 16
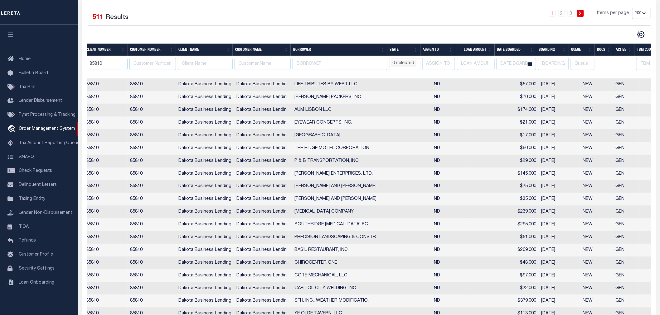
select select
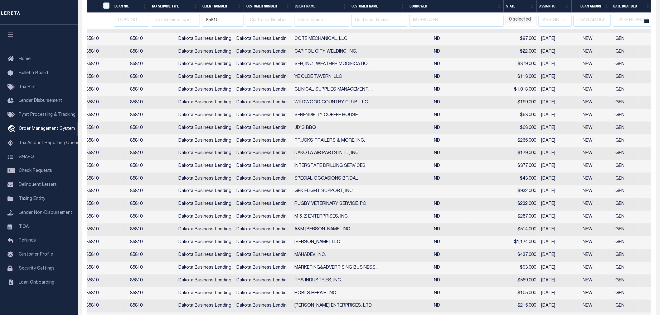
scroll to position [0, 0]
select select
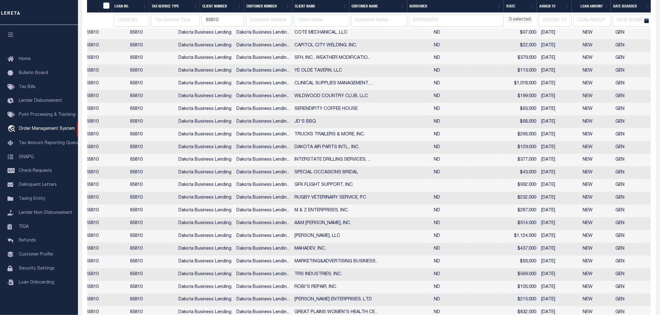
scroll to position [0, 116]
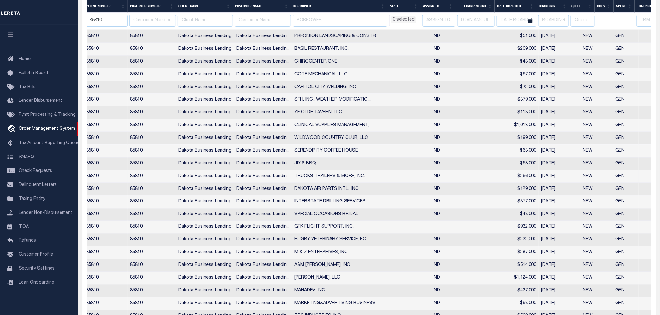
select select
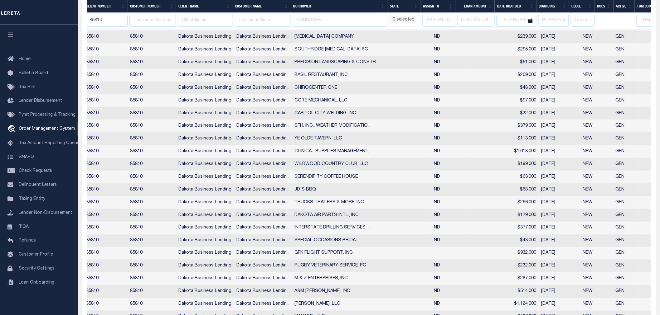
select select
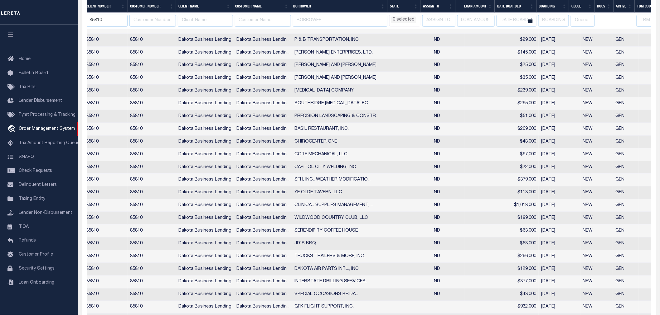
select select
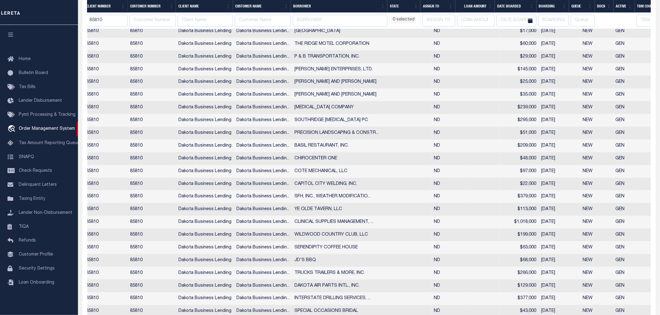
select select
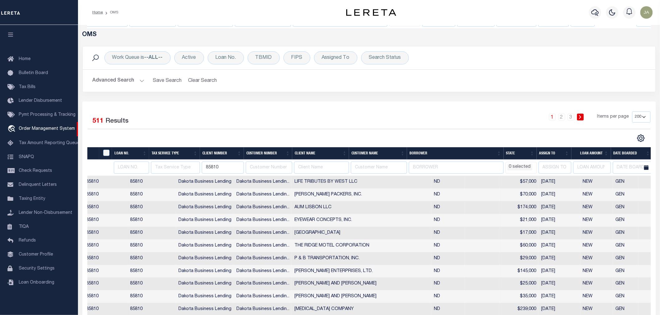
scroll to position [0, 116]
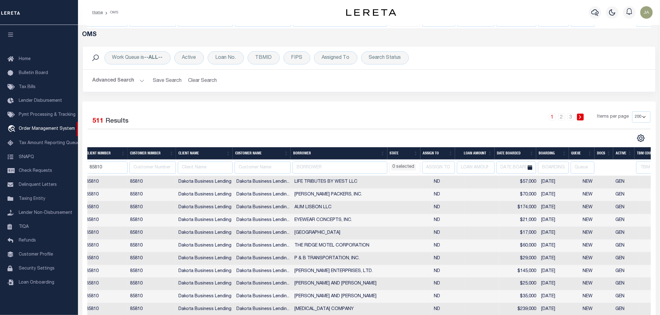
select select
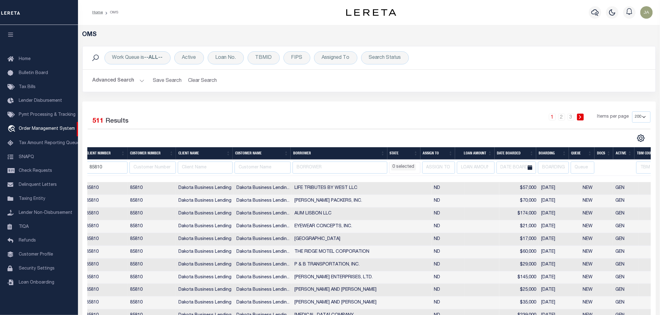
click at [630, 154] on th "ACTIVE" at bounding box center [623, 153] width 21 height 13
select select
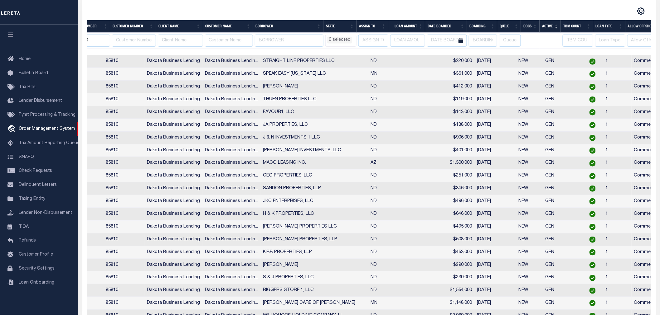
scroll to position [0, 0]
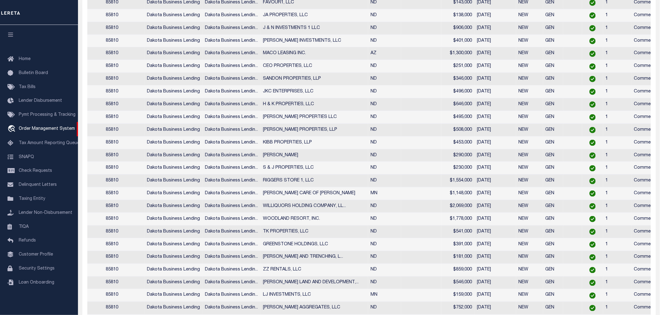
select select
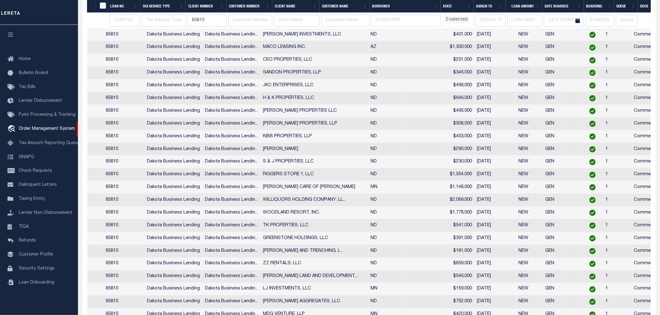
select select
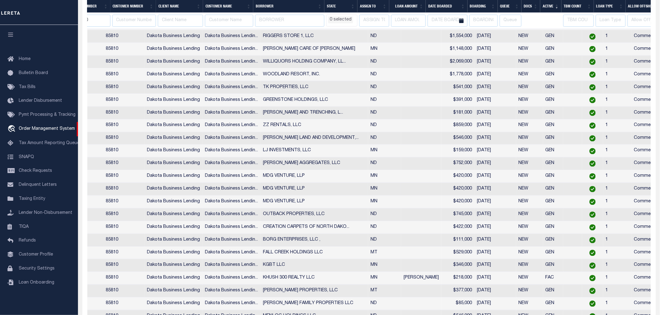
select select
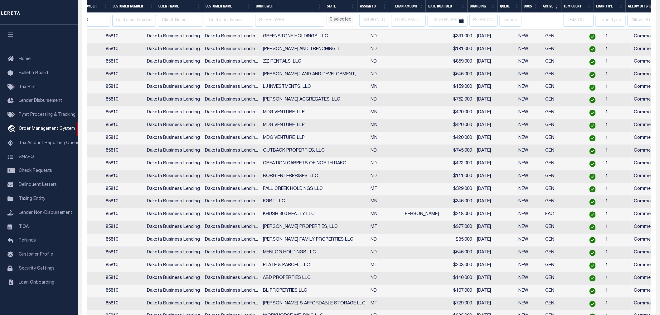
select select
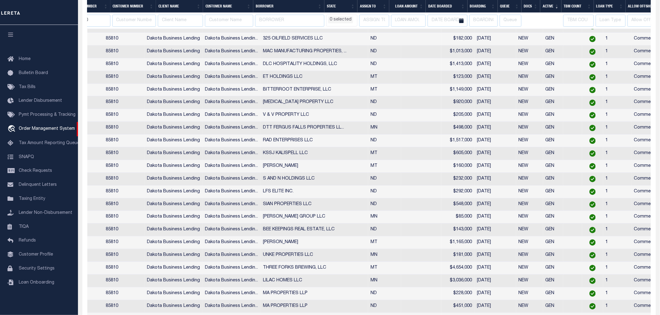
select select
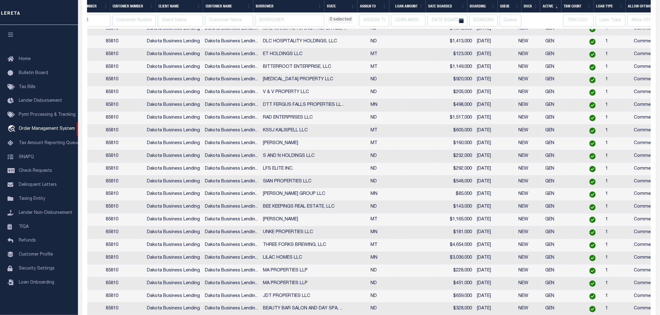
select select
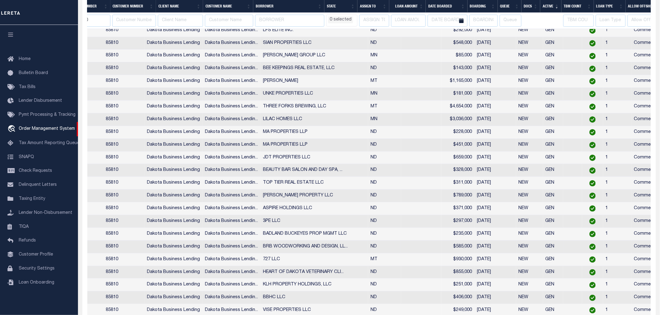
select select
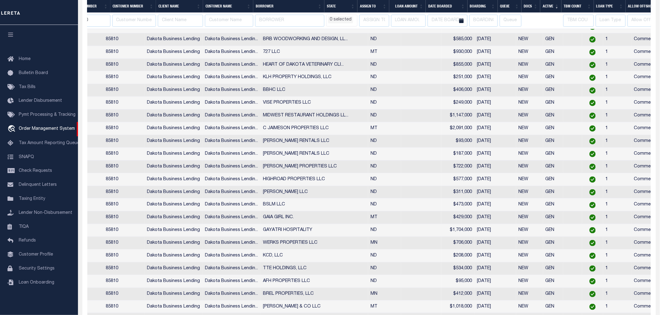
select select
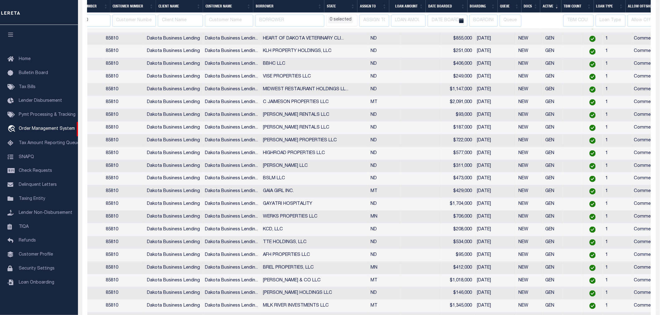
select select
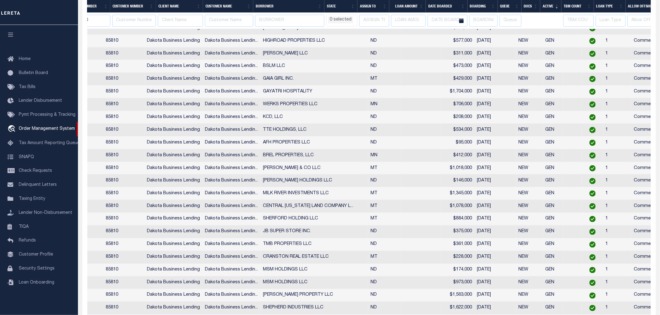
select select
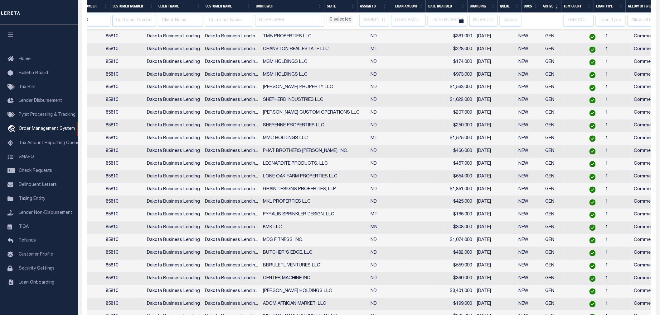
select select
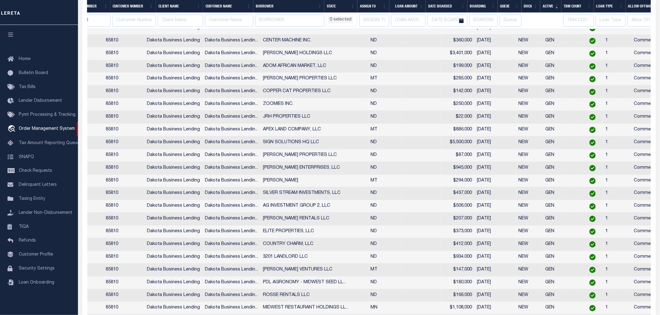
select select
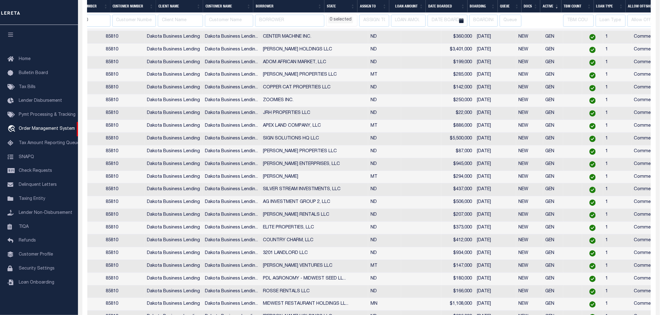
select select
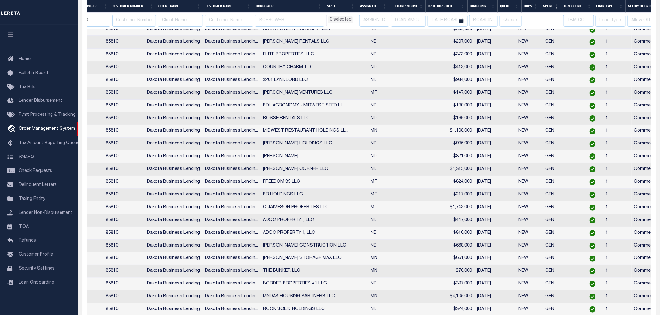
select select
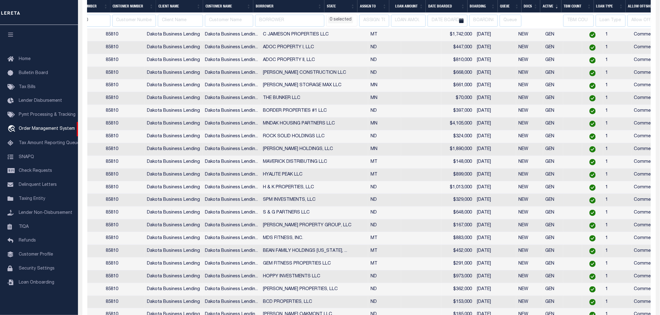
select select
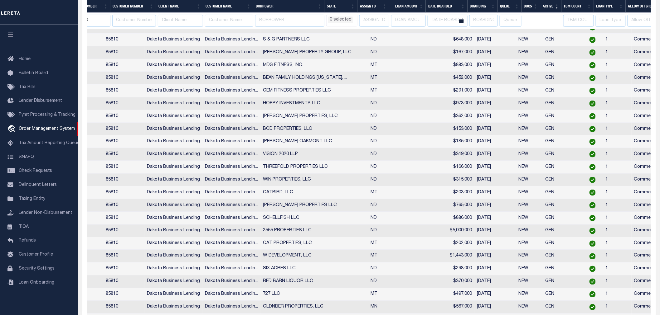
select select
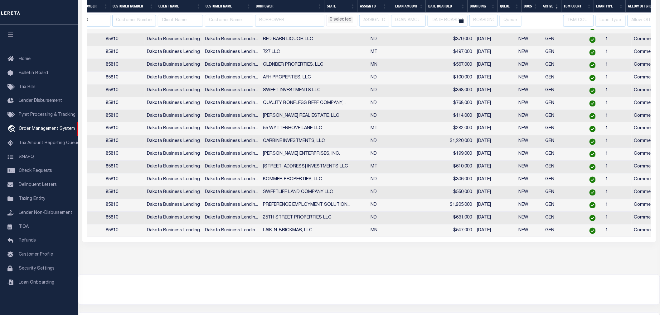
select select
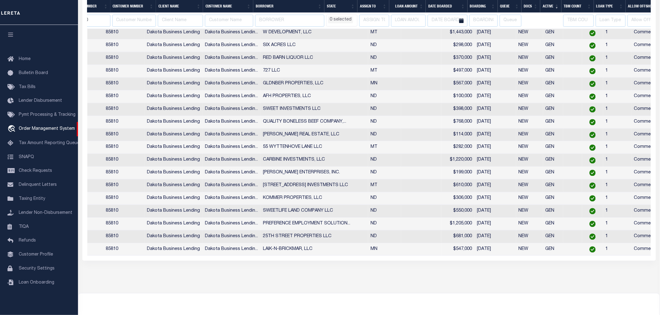
select select
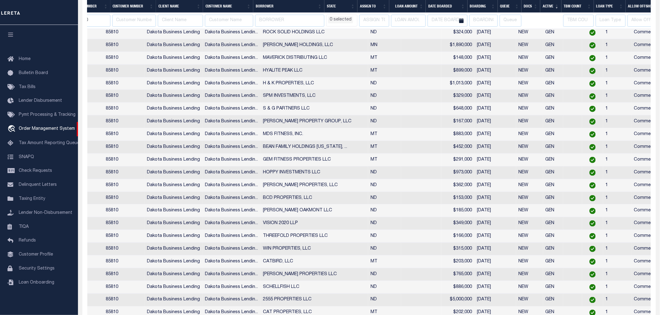
select select
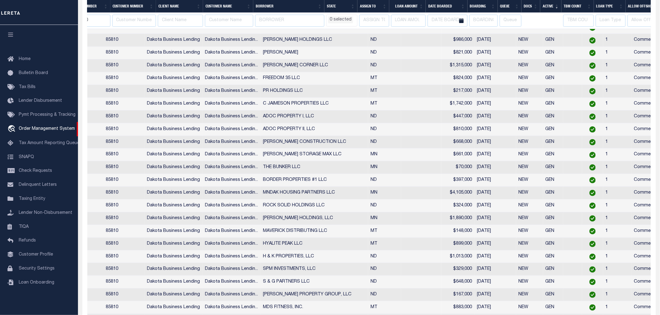
select select
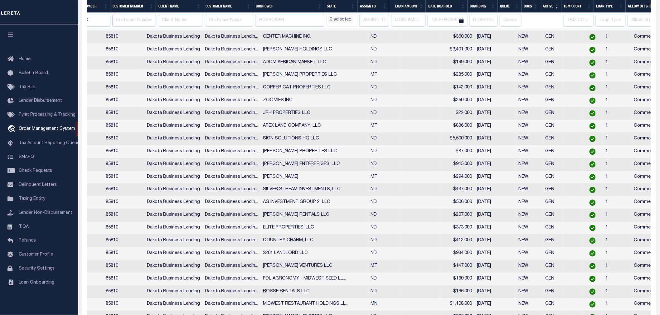
select select
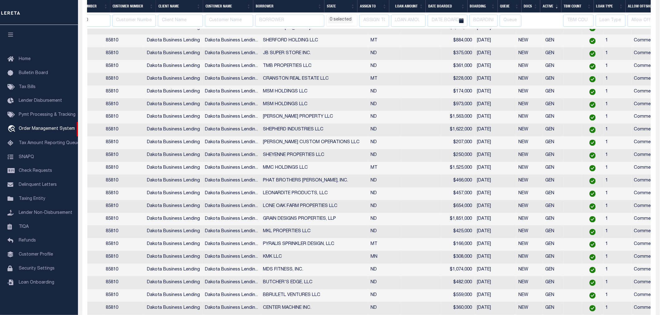
select select
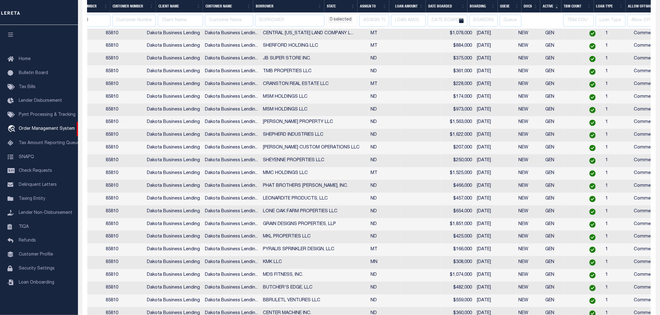
select select
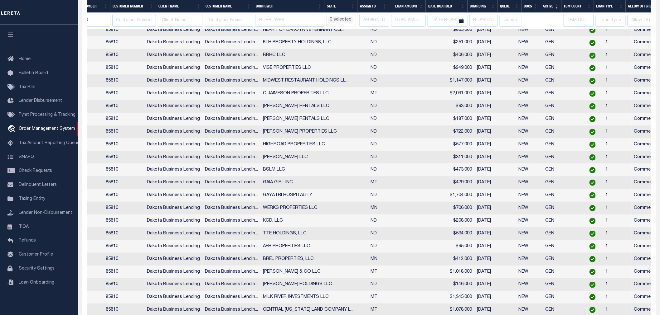
select select
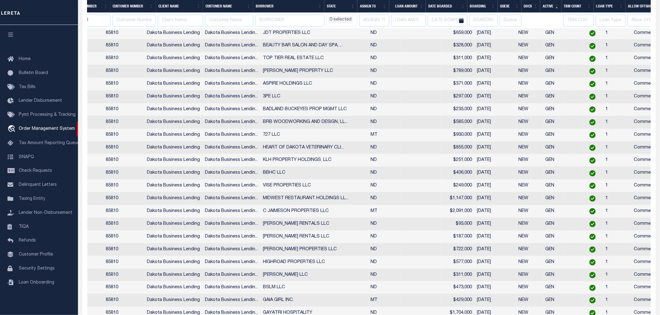
select select
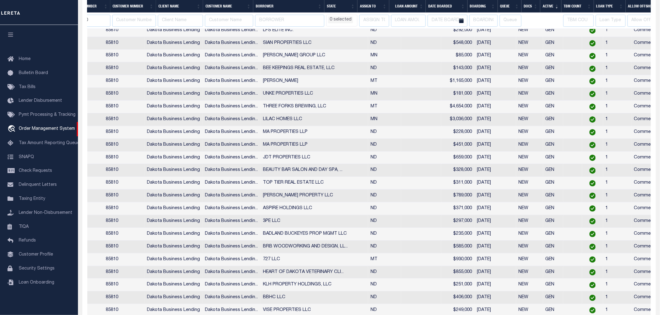
select select
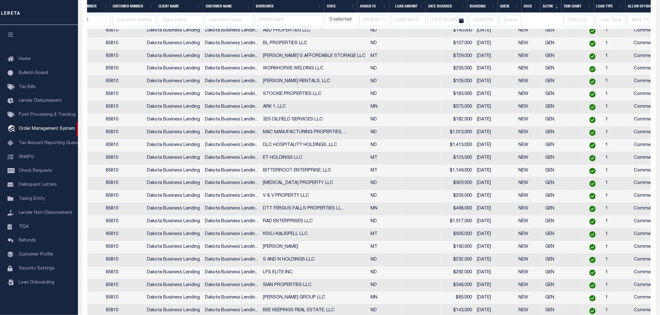
select select
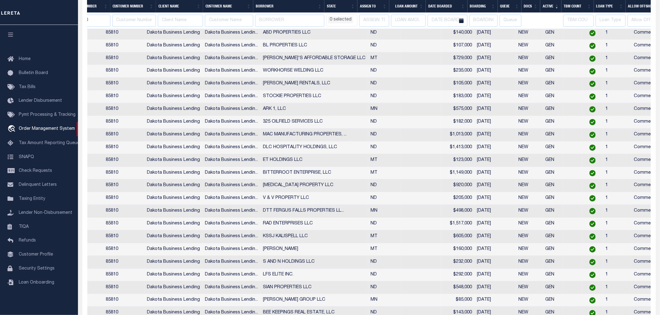
select select
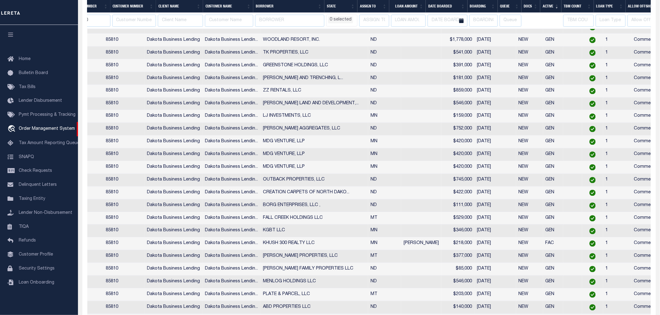
select select
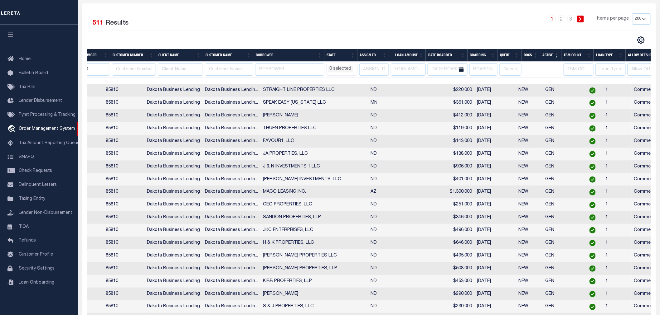
scroll to position [257, 0]
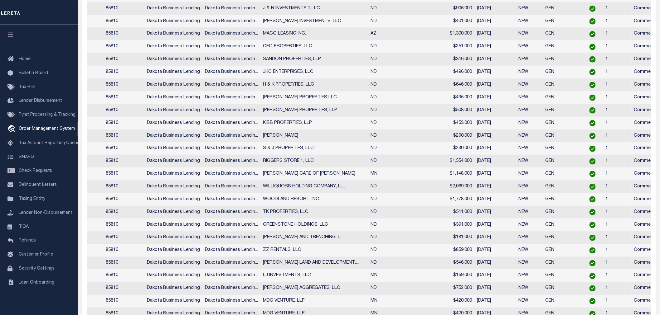
select select
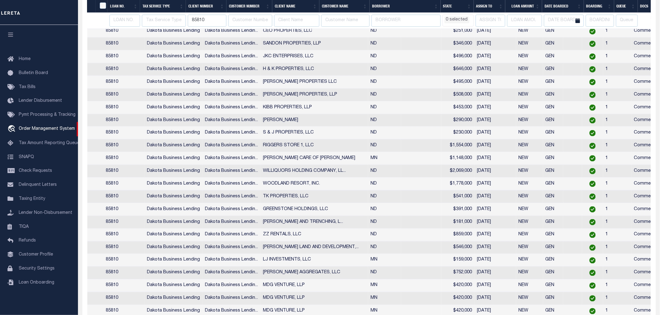
scroll to position [0, 0]
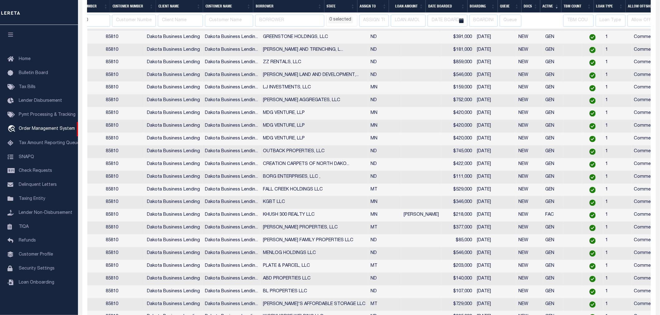
select select
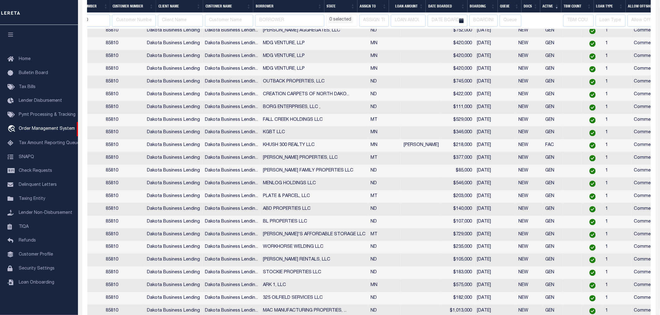
select select
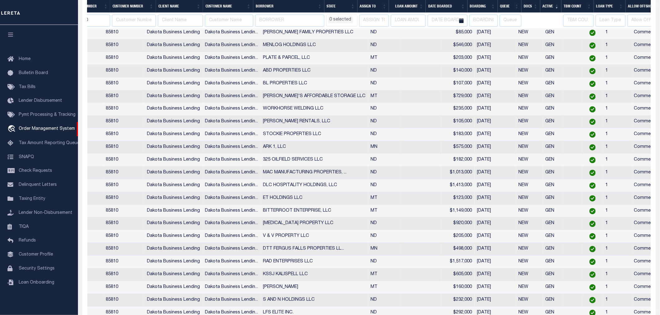
select select
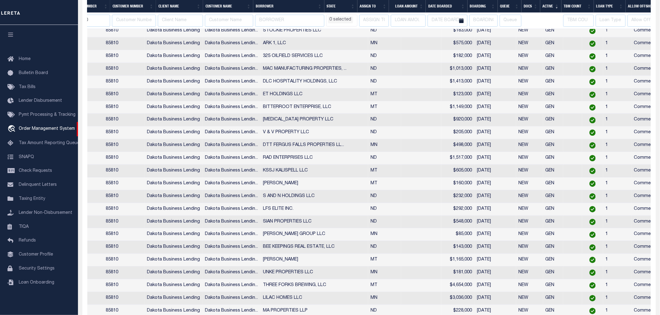
select select
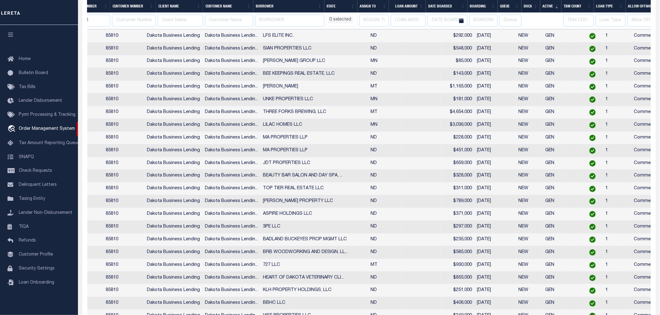
select select
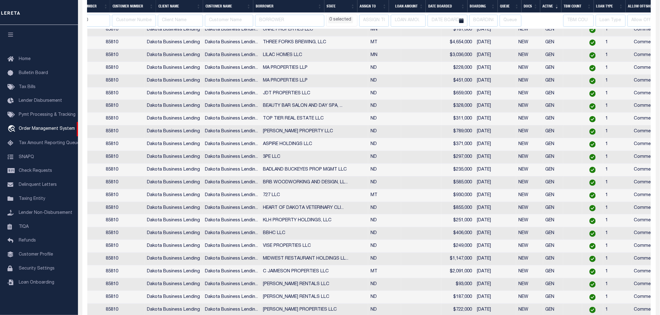
select select
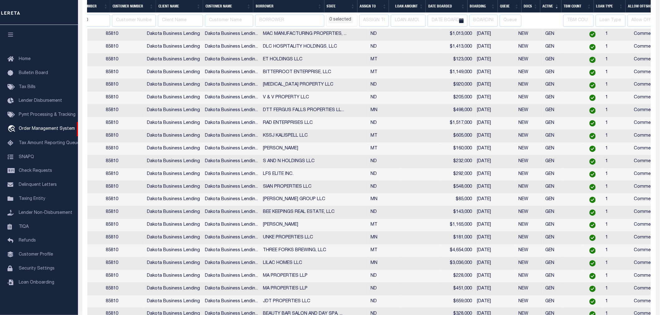
select select
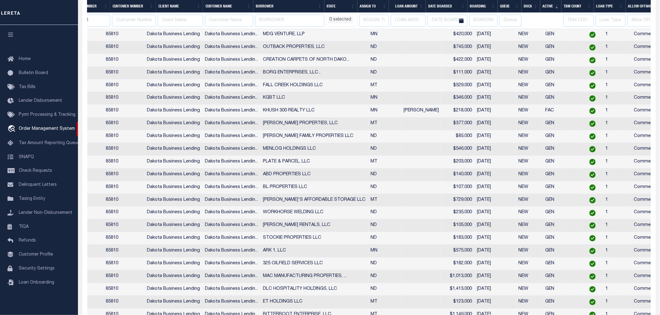
select select
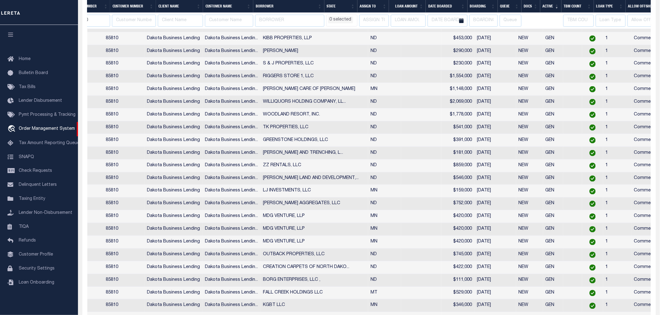
select select
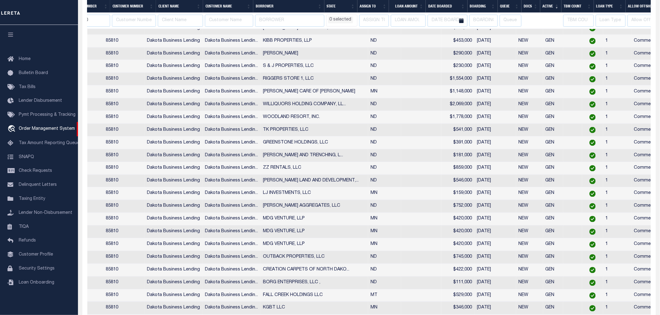
select select
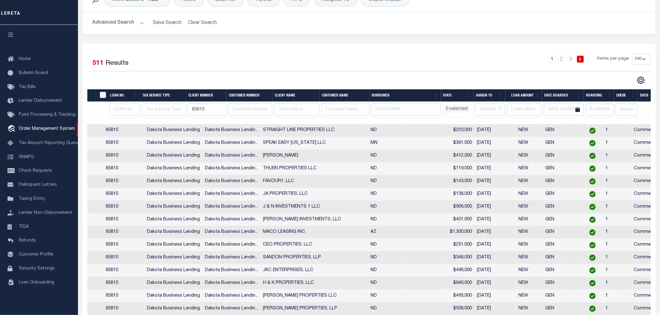
scroll to position [0, 116]
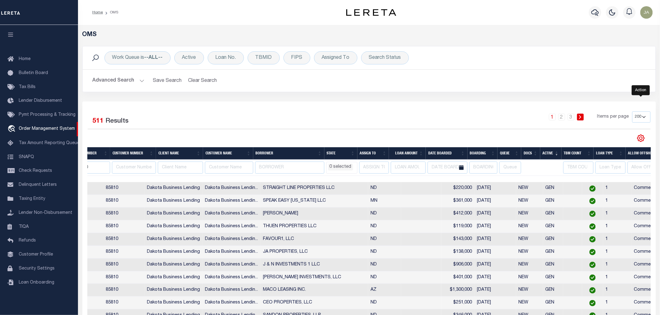
click at [637, 138] on icon "" at bounding box center [641, 138] width 8 height 8
select select
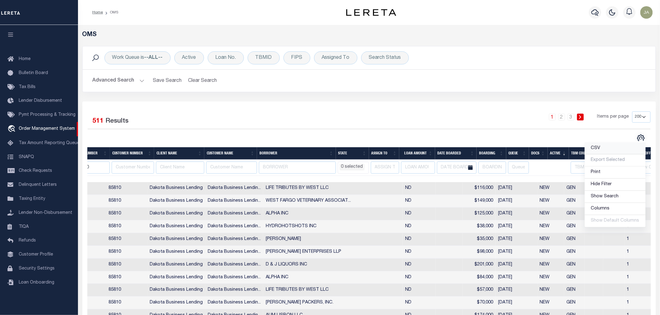
click at [612, 149] on link "CSV" at bounding box center [614, 149] width 61 height 12
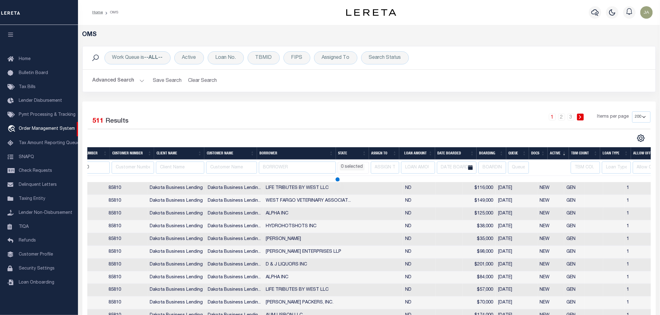
select select
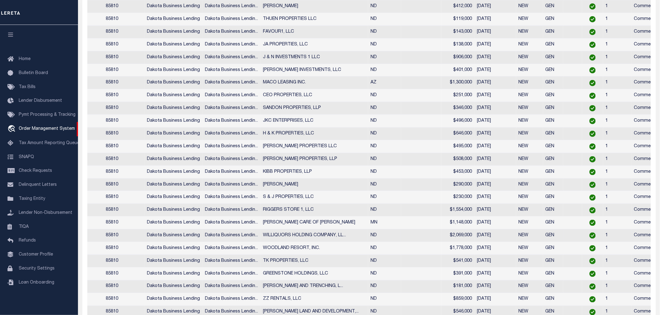
scroll to position [0, 0]
select select
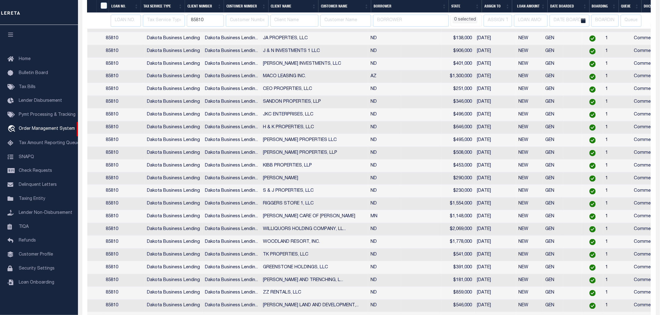
scroll to position [0, 116]
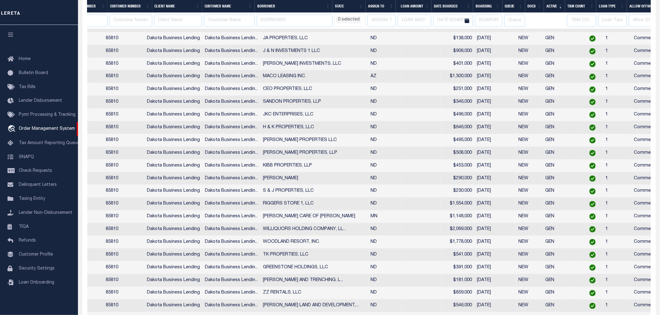
select select
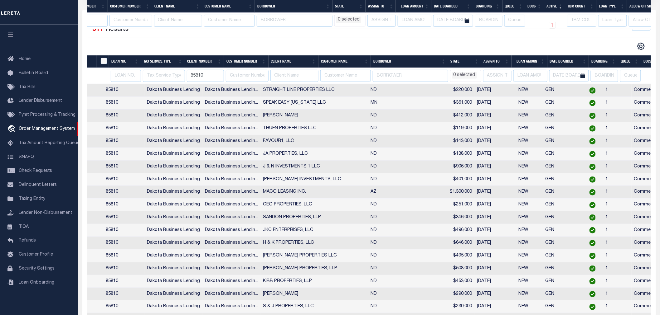
select select
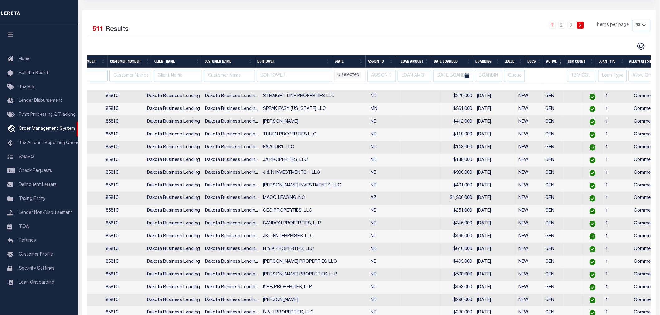
scroll to position [0, 0]
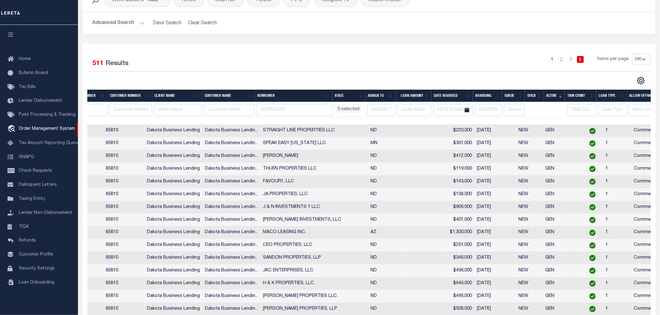
select select
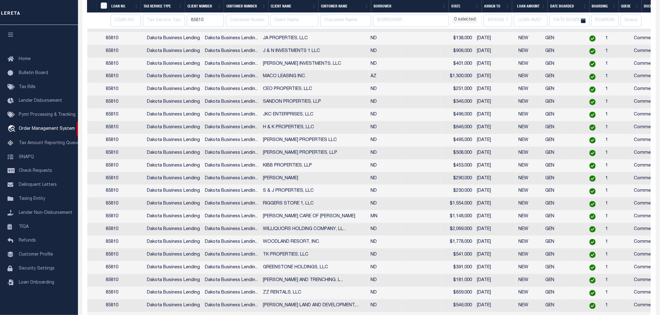
scroll to position [0, 116]
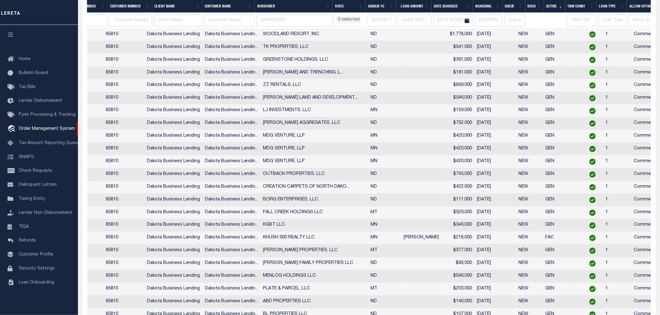
select select
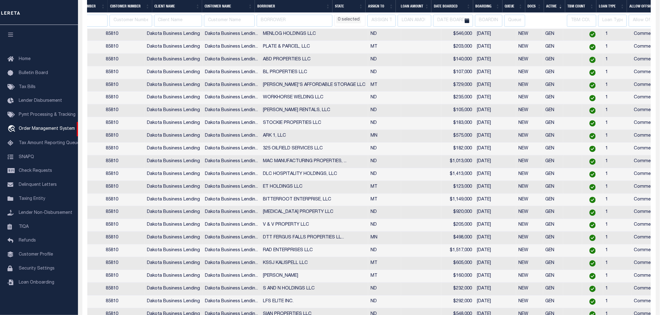
select select
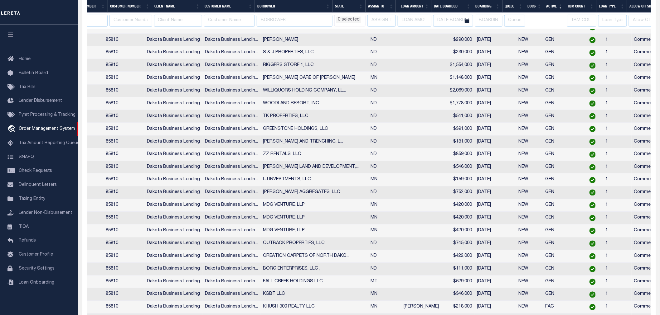
select select
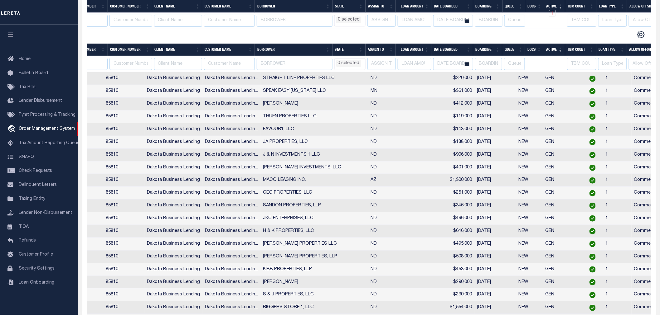
select select
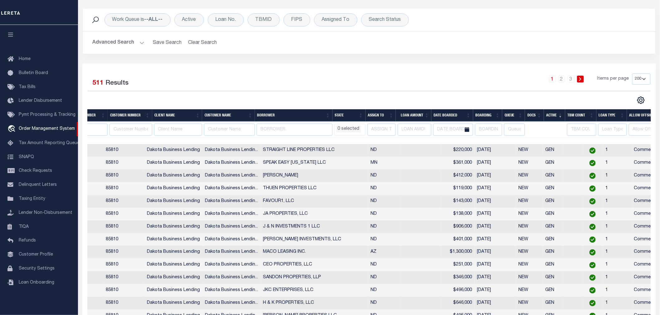
scroll to position [0, 0]
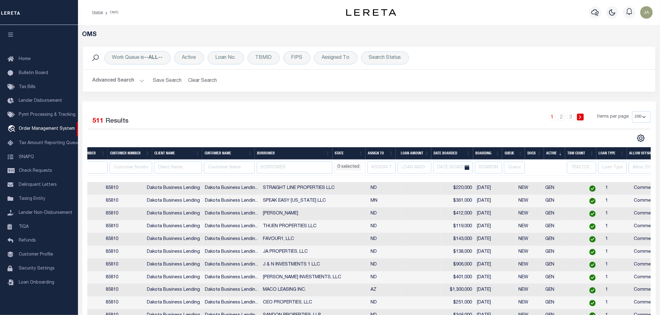
click at [139, 80] on button "Advanced Search" at bounding box center [119, 81] width 52 height 12
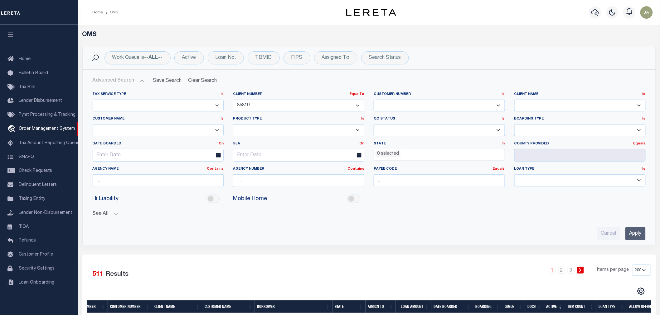
click at [116, 214] on button "See All" at bounding box center [369, 214] width 553 height 6
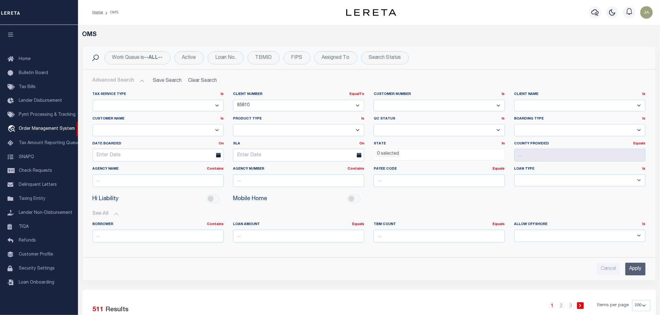
click at [216, 108] on select "Escrow NonEscrow" at bounding box center [158, 106] width 131 height 12
click at [217, 108] on select "Escrow NonEscrow" at bounding box center [158, 106] width 131 height 12
click at [188, 61] on div "Active" at bounding box center [189, 57] width 30 height 13
